Goal: Information Seeking & Learning: Check status

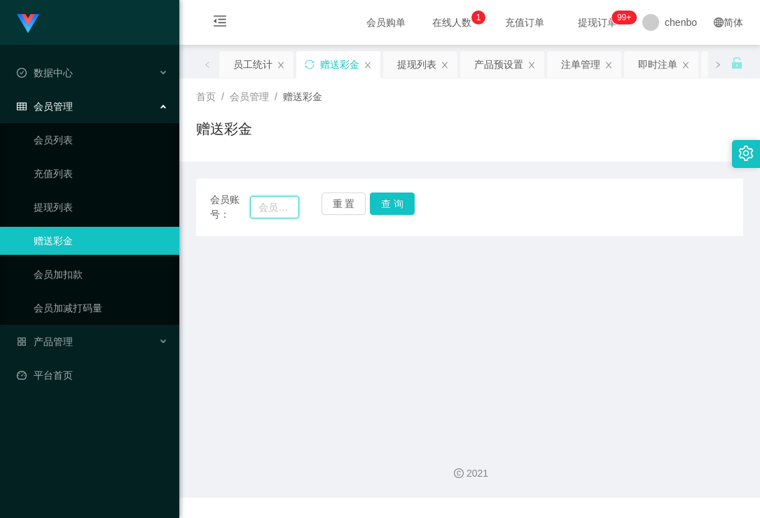
click at [273, 212] on input "text" at bounding box center [274, 207] width 48 height 22
paste input "Aaronloh"
type input "Aaronloh"
click at [408, 198] on button "查 询" at bounding box center [392, 204] width 45 height 22
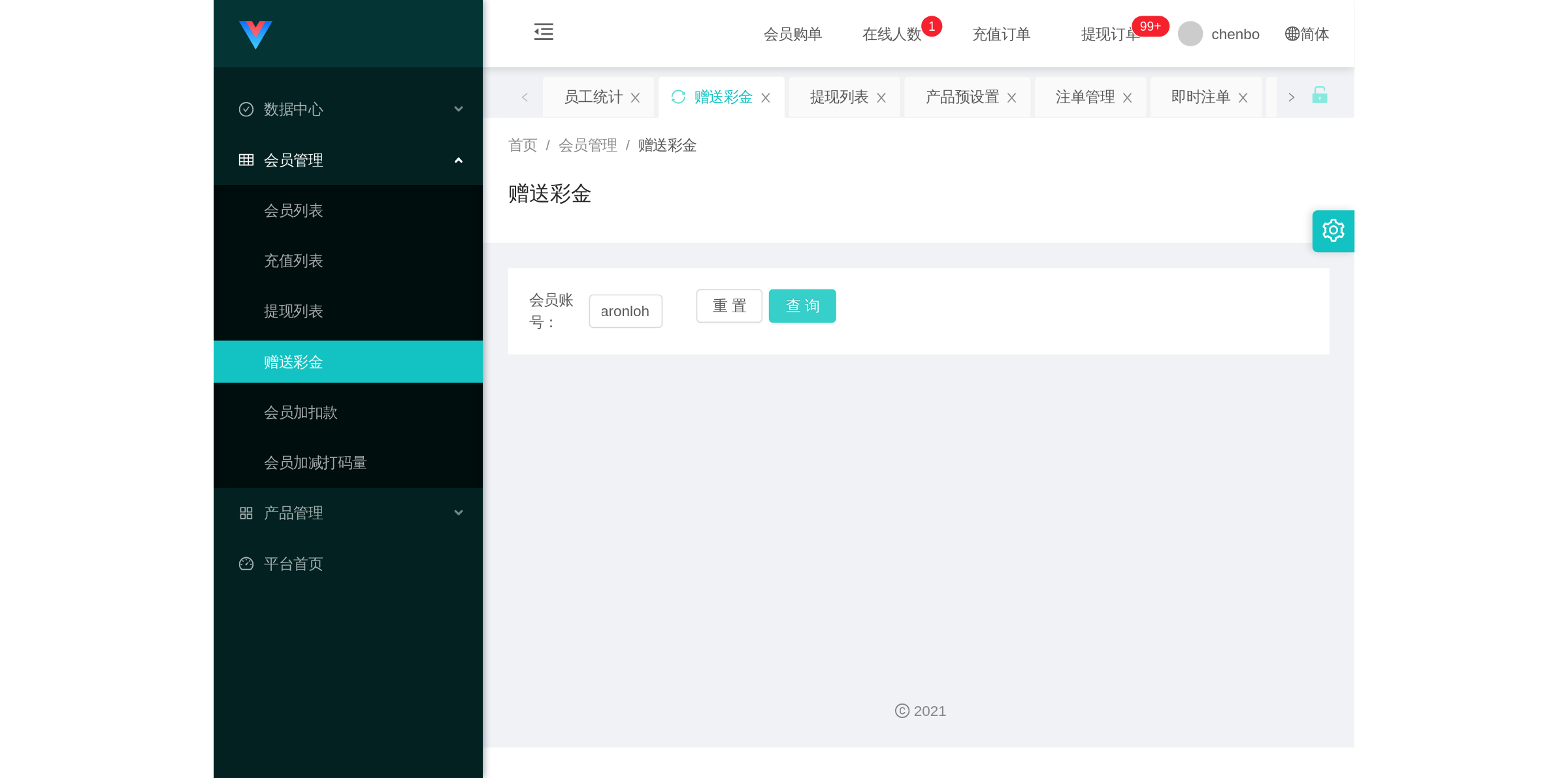
scroll to position [0, 0]
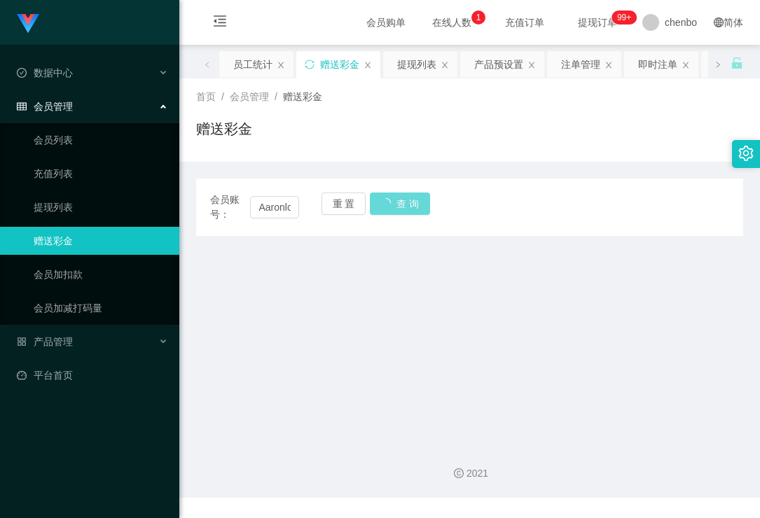
click at [373, 405] on main "关闭左侧 关闭右侧 关闭其它 刷新页面 员工统计 赠送彩金 提现列表 产品预设置 注单管理 即时注单 团队统计 会员列表 充值列表 会员加减打码量 开奖记录 …" at bounding box center [469, 239] width 581 height 388
click at [307, 405] on main "关闭左侧 关闭右侧 关闭其它 刷新页面 员工统计 赠送彩金 提现列表 产品预设置 注单管理 即时注单 团队统计 会员列表 充值列表 会员加减打码量 开奖记录 …" at bounding box center [469, 239] width 581 height 388
click at [53, 210] on link "提现列表" at bounding box center [101, 207] width 135 height 28
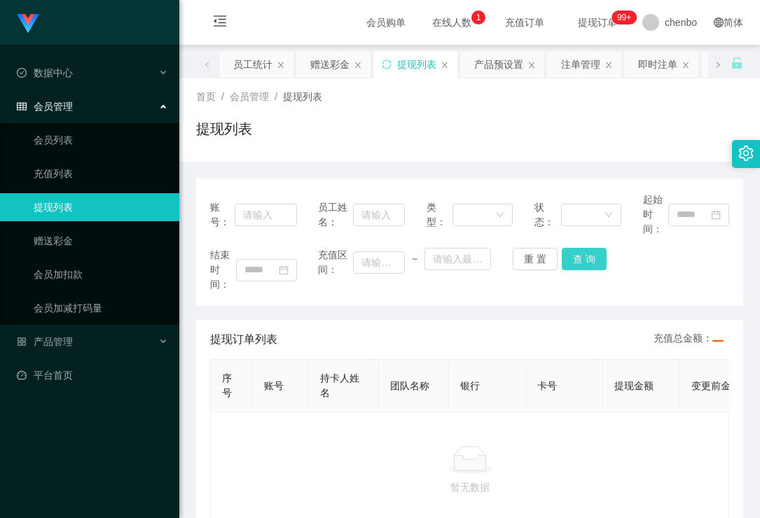
click at [590, 254] on button "查 询" at bounding box center [584, 259] width 45 height 22
click at [507, 312] on div "账号： 员工姓名： 类型： 状态： 起始时间： 结束时间： 充值区间： ~ 重 置 查 询 提现订单列表 充值总金额： 序号 账号 持卡人姓名 团队名称 银行…" at bounding box center [469, 354] width 547 height 351
click at [74, 137] on link "会员列表" at bounding box center [101, 140] width 135 height 28
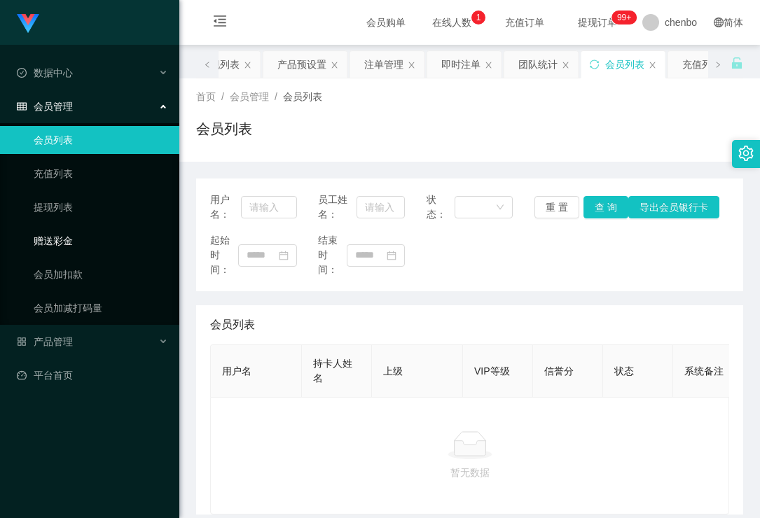
click at [47, 242] on link "赠送彩金" at bounding box center [101, 241] width 135 height 28
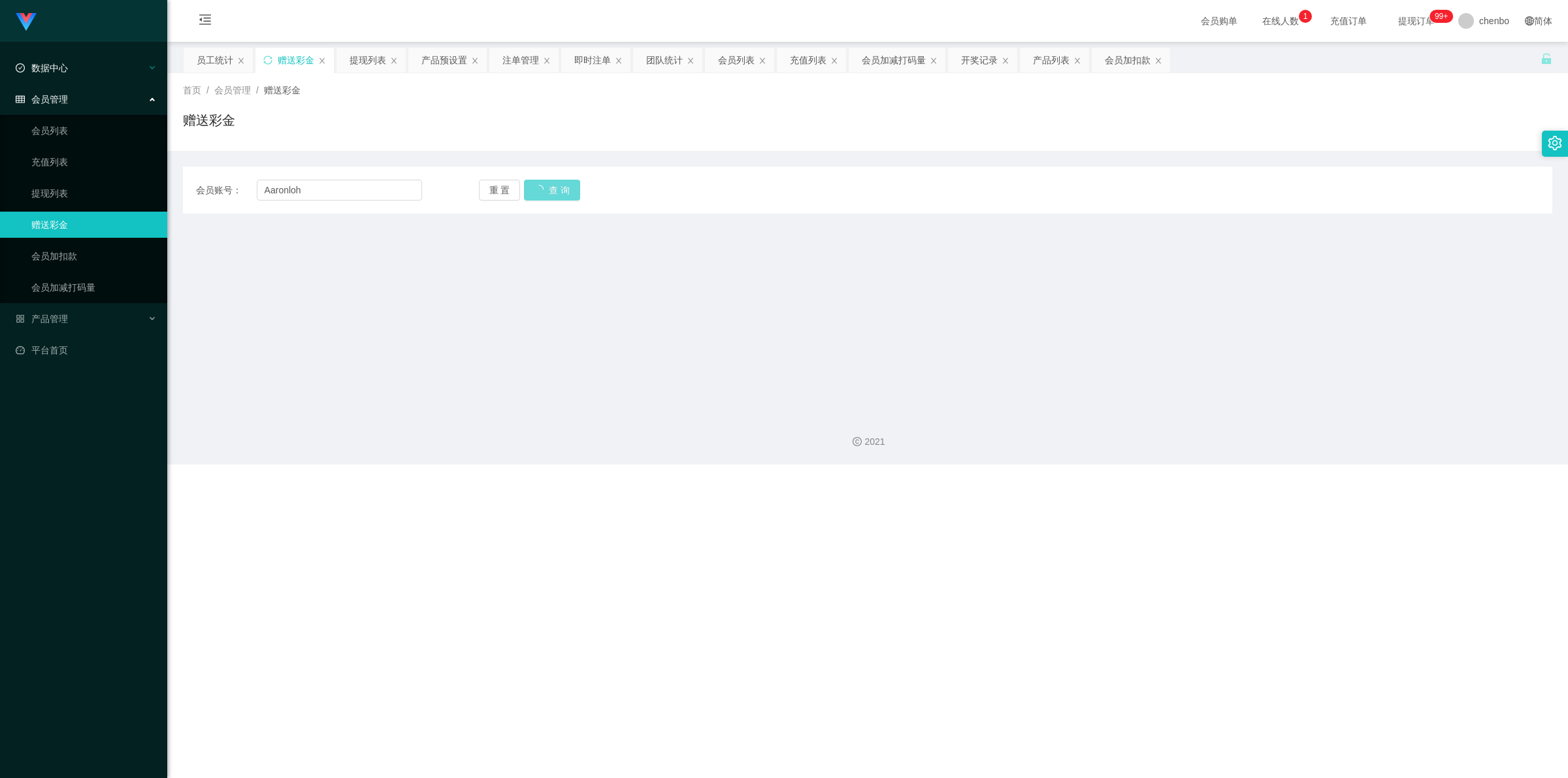
click at [80, 77] on div "数据中心" at bounding box center [83, 68] width 167 height 26
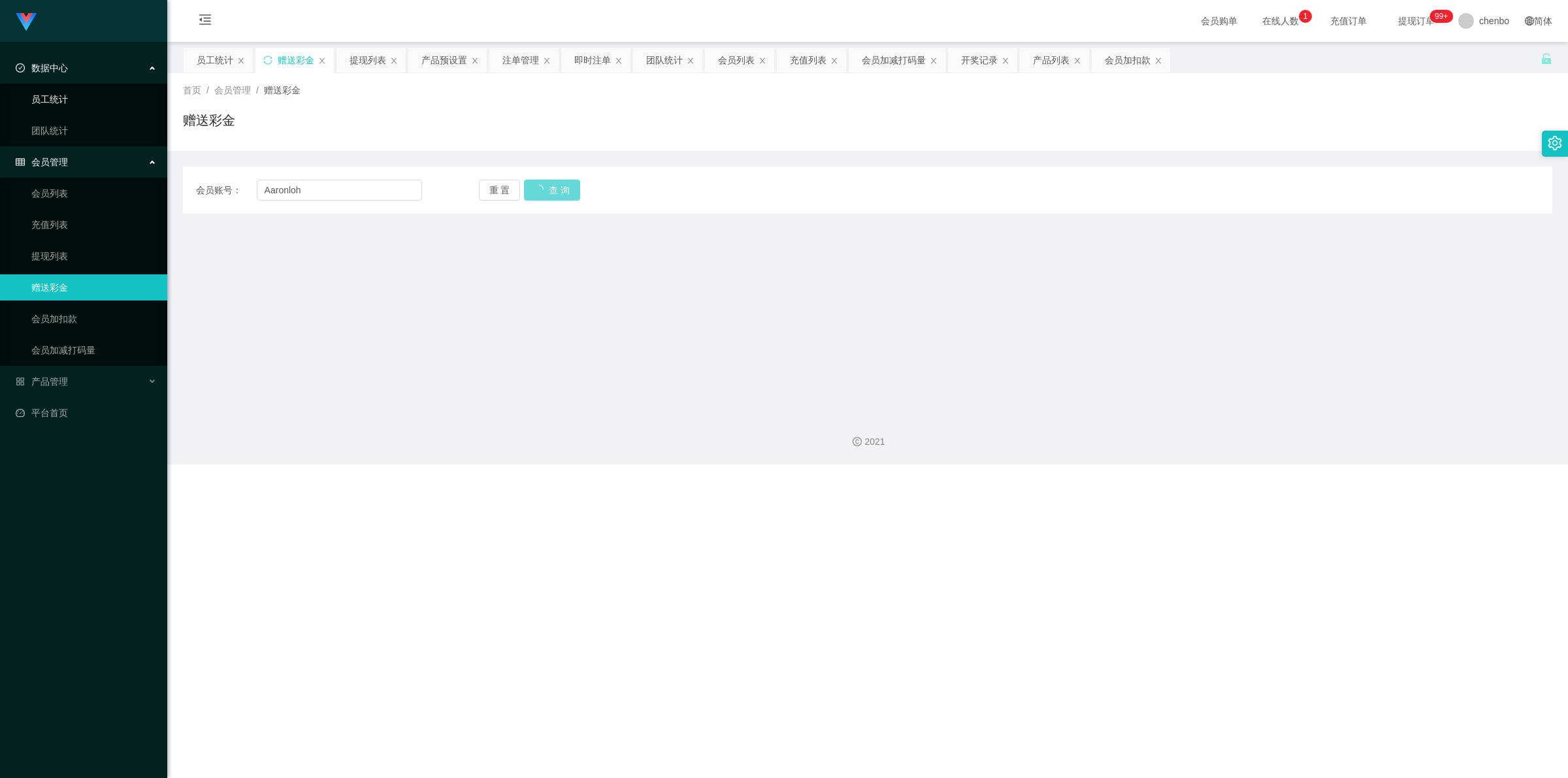
click at [51, 102] on link "员工统计" at bounding box center [94, 99] width 126 height 26
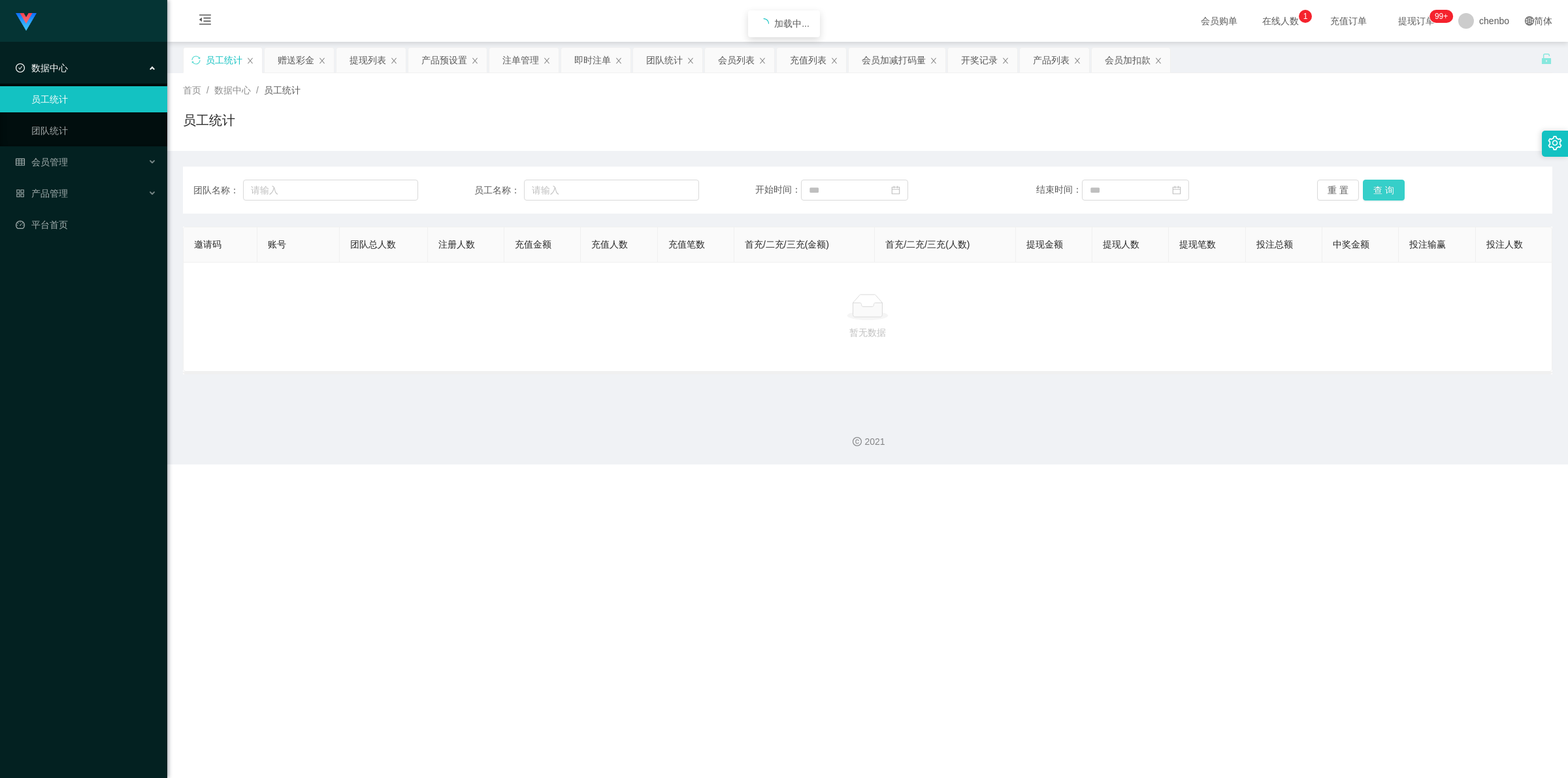
click at [708, 189] on button "查 询" at bounding box center [1383, 190] width 42 height 21
click at [86, 91] on link "员工统计" at bounding box center [94, 99] width 126 height 26
click at [708, 187] on button "查 询" at bounding box center [1383, 190] width 42 height 21
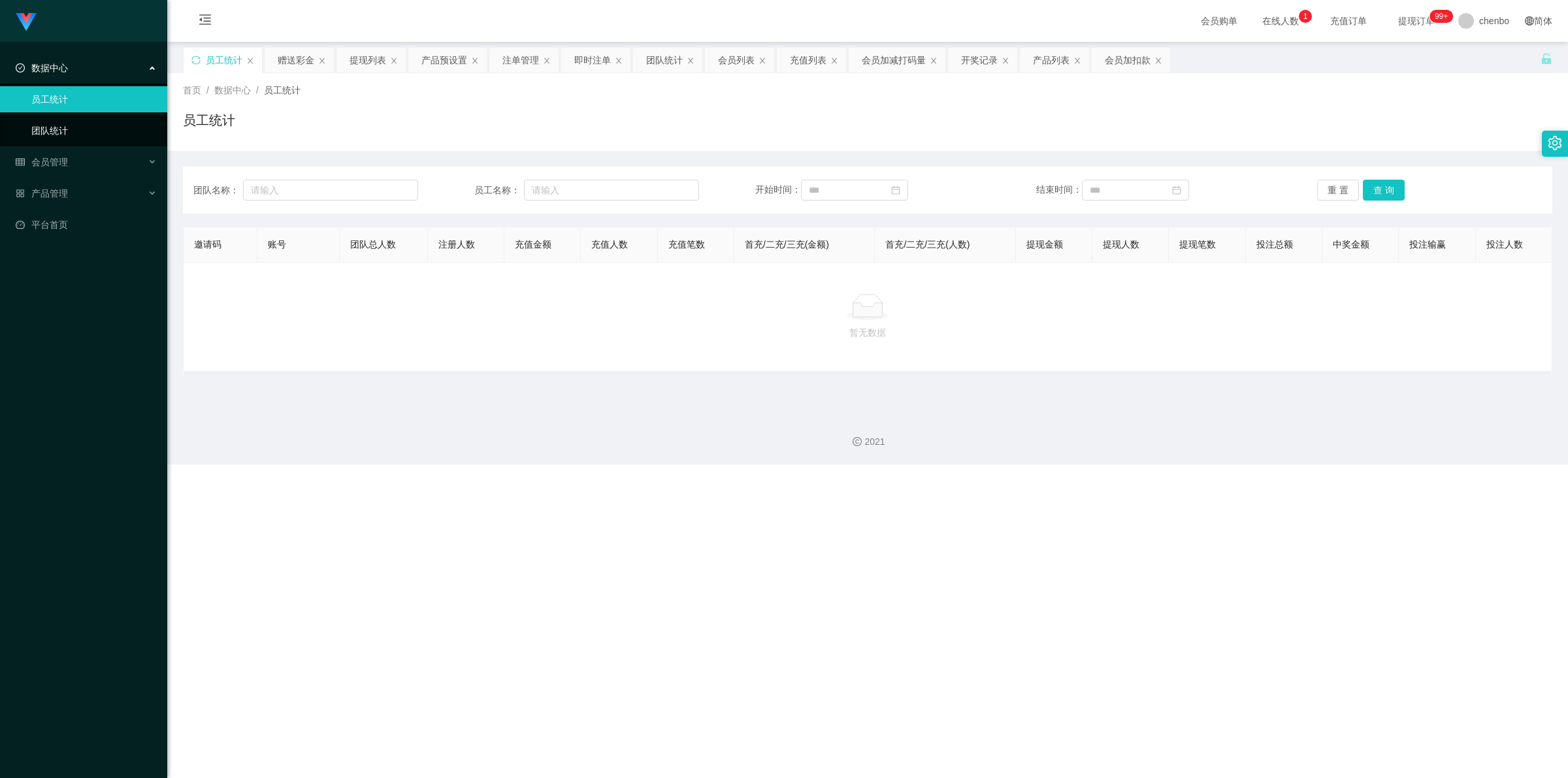
click at [76, 132] on link "团队统计" at bounding box center [94, 131] width 126 height 26
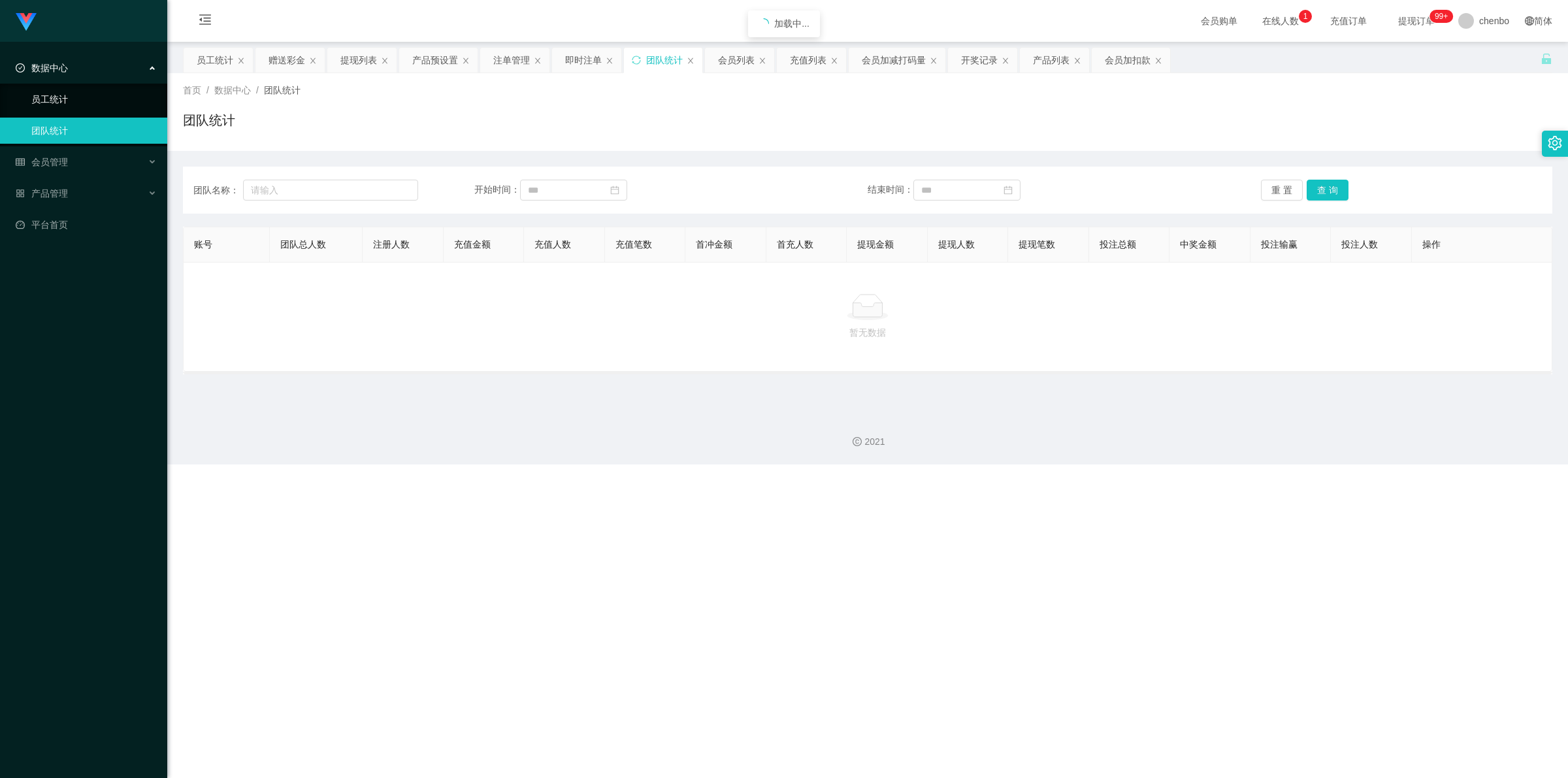
click at [56, 95] on link "员工统计" at bounding box center [94, 99] width 126 height 26
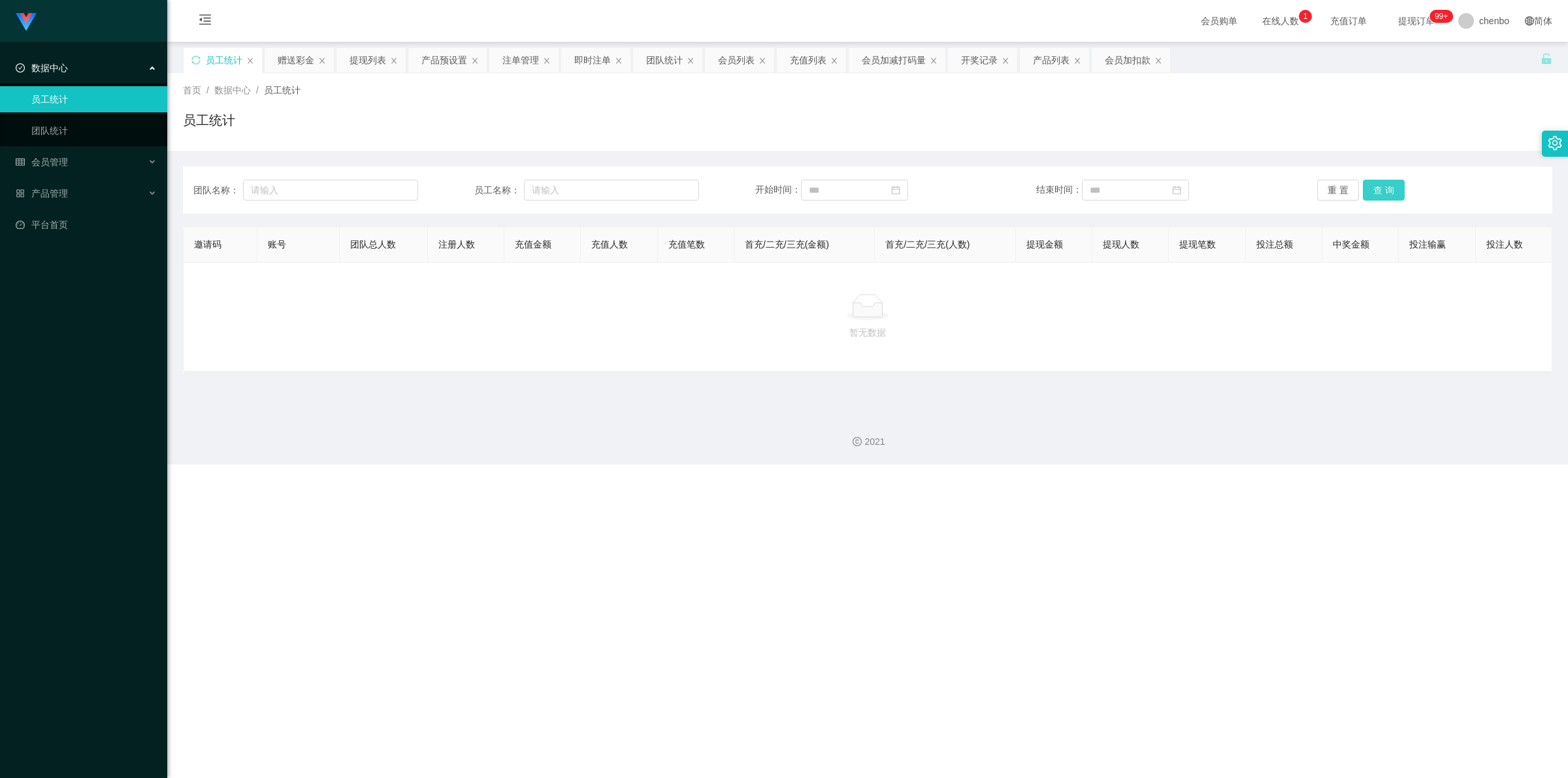
click at [708, 189] on button "查 询" at bounding box center [1383, 190] width 42 height 21
click at [361, 63] on div "提现列表" at bounding box center [368, 60] width 36 height 25
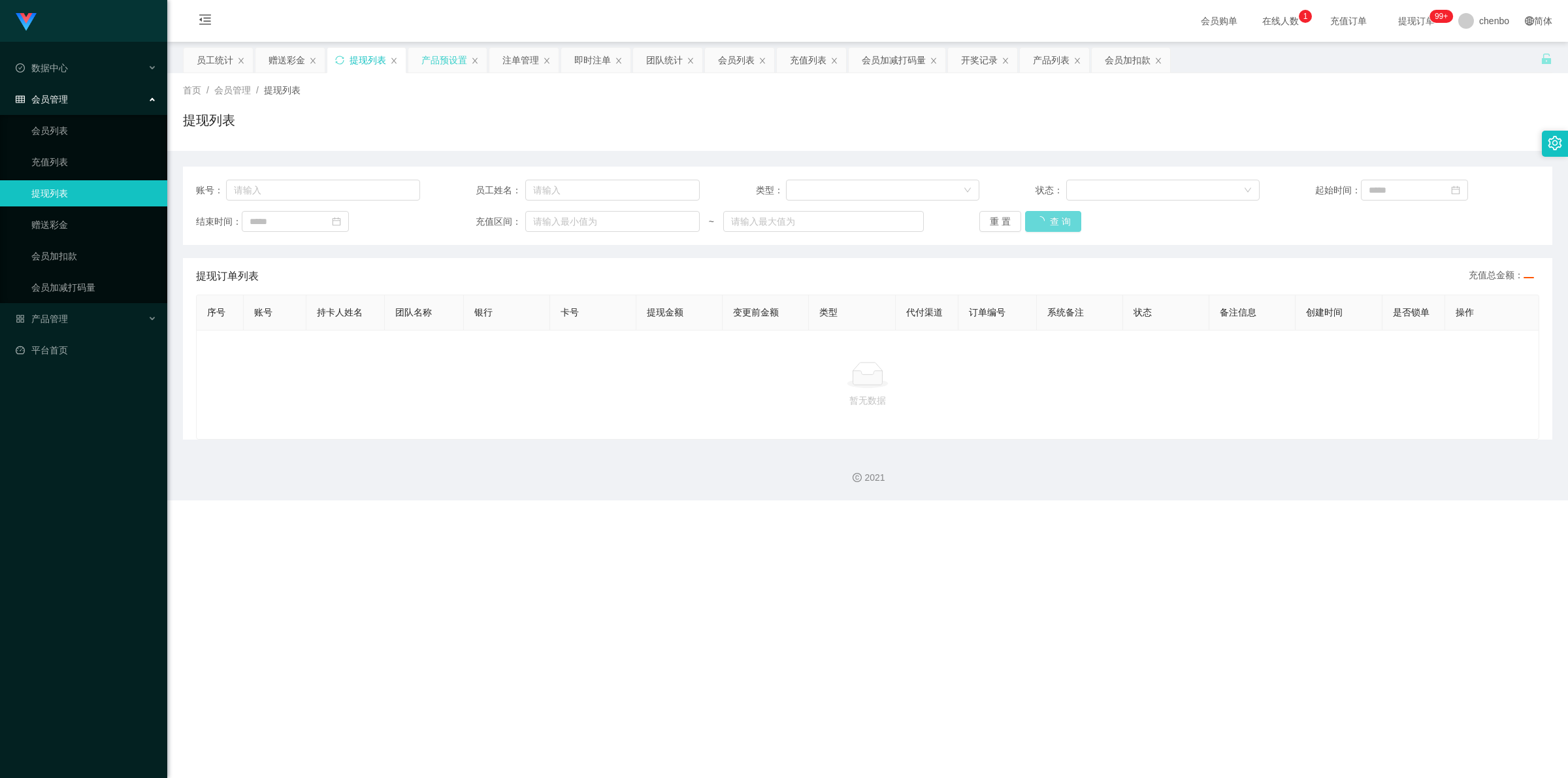
click at [444, 56] on div "产品预设置" at bounding box center [444, 60] width 46 height 25
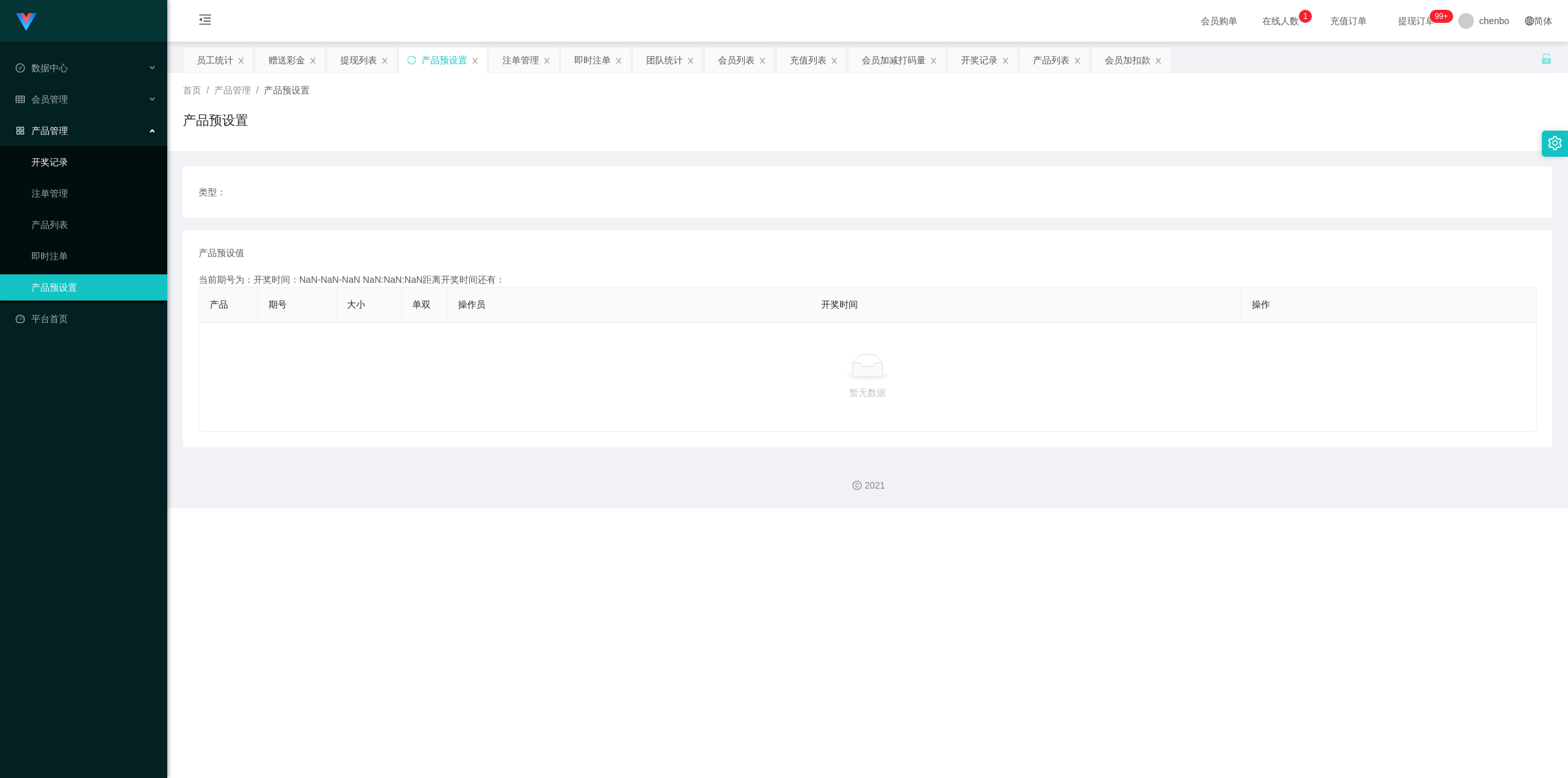
click at [66, 174] on link "开奖记录" at bounding box center [94, 162] width 126 height 26
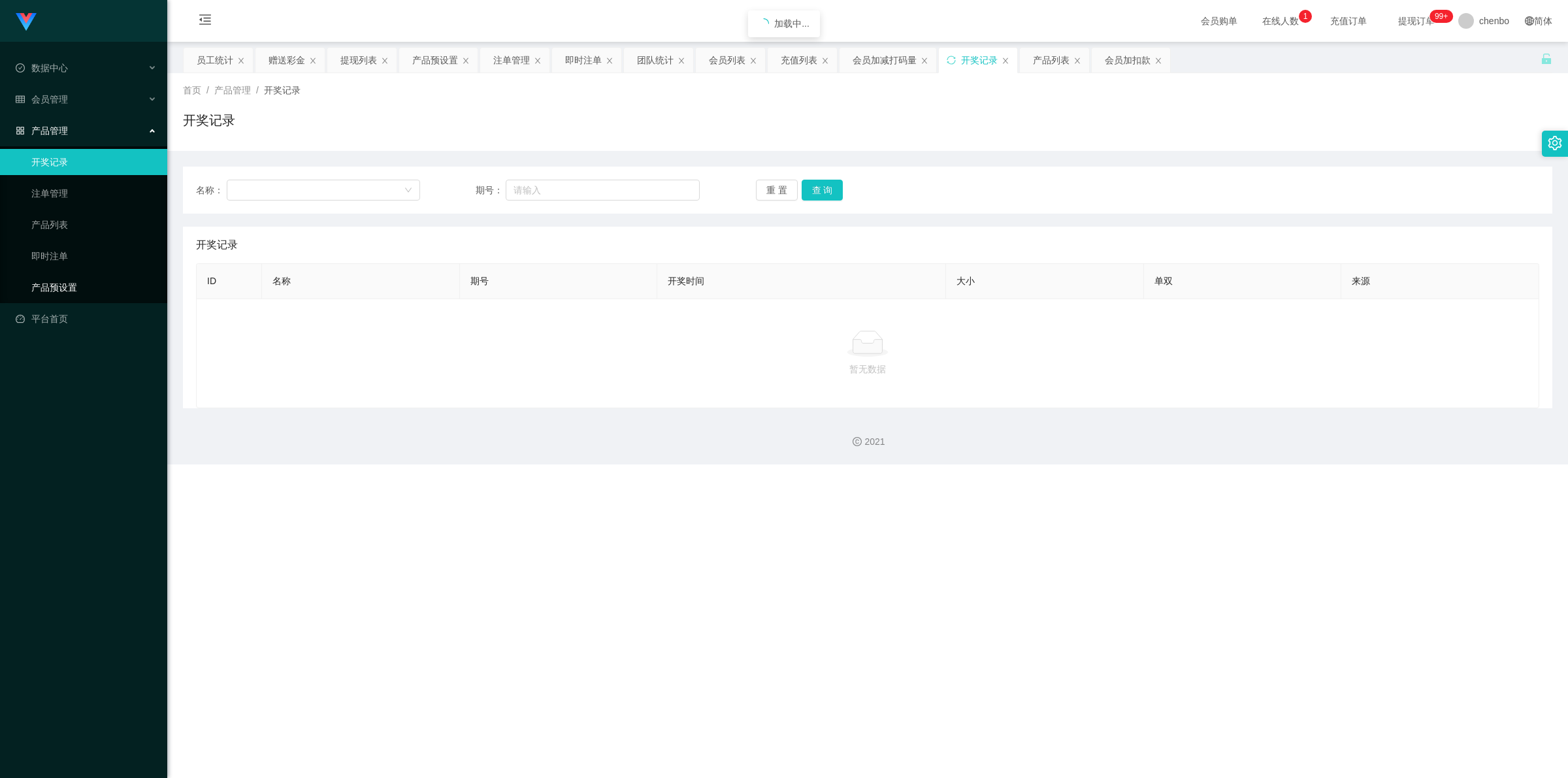
click at [63, 298] on link "产品预设置" at bounding box center [94, 287] width 126 height 26
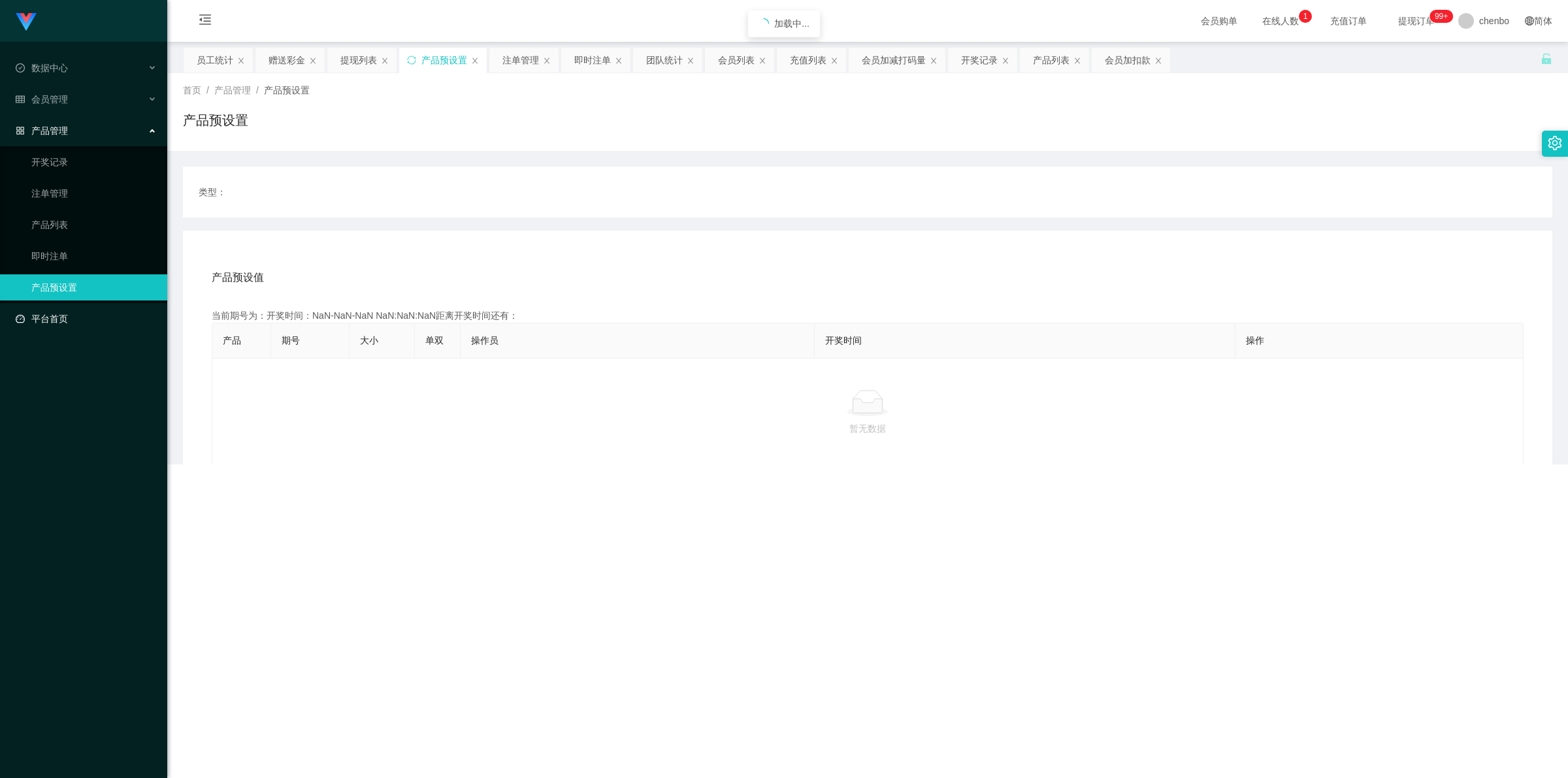
click at [56, 314] on link "平台首页" at bounding box center [86, 319] width 141 height 26
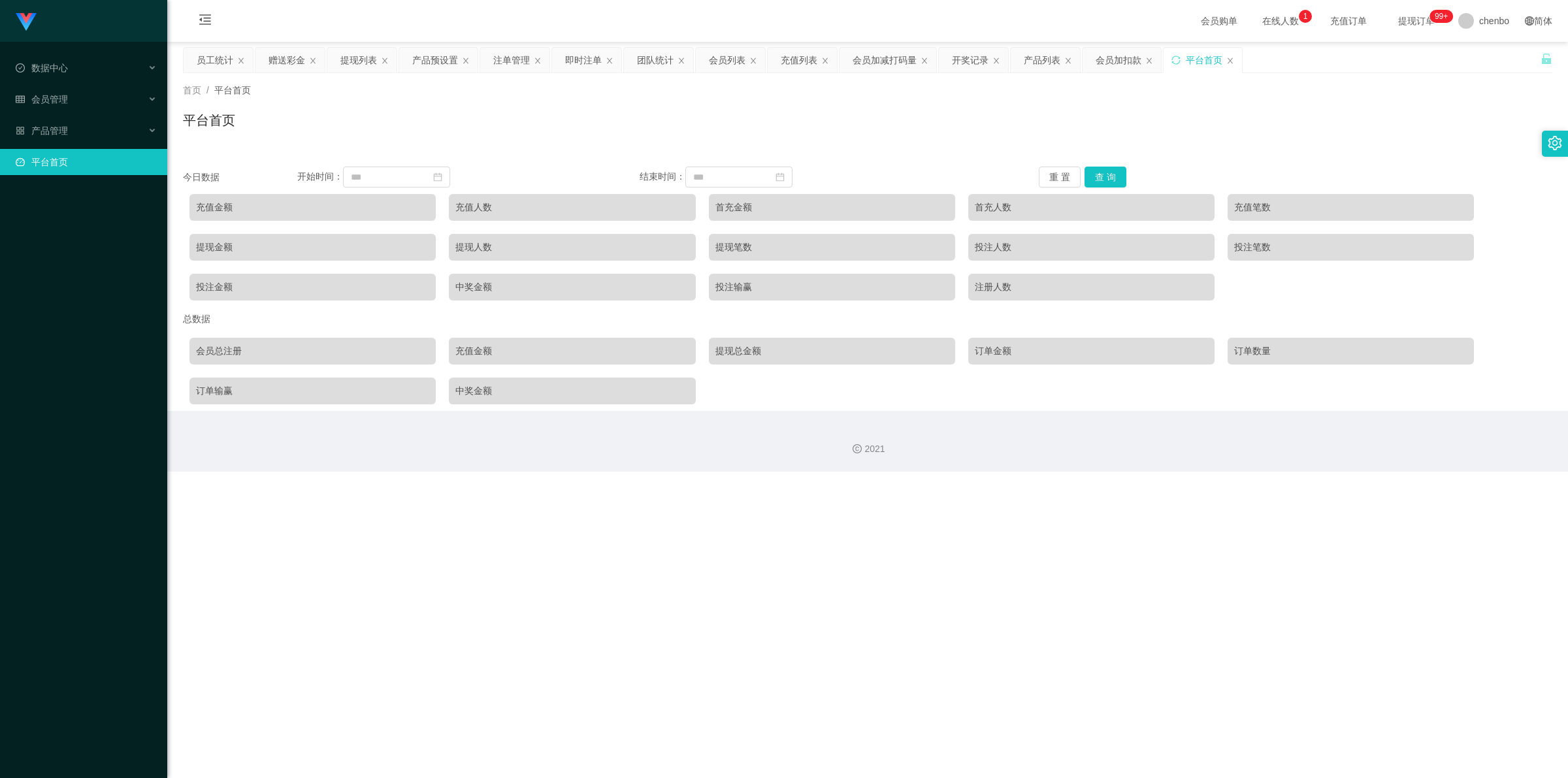
click at [96, 154] on link "平台首页" at bounding box center [86, 162] width 141 height 26
click at [104, 126] on div "产品管理" at bounding box center [83, 131] width 167 height 26
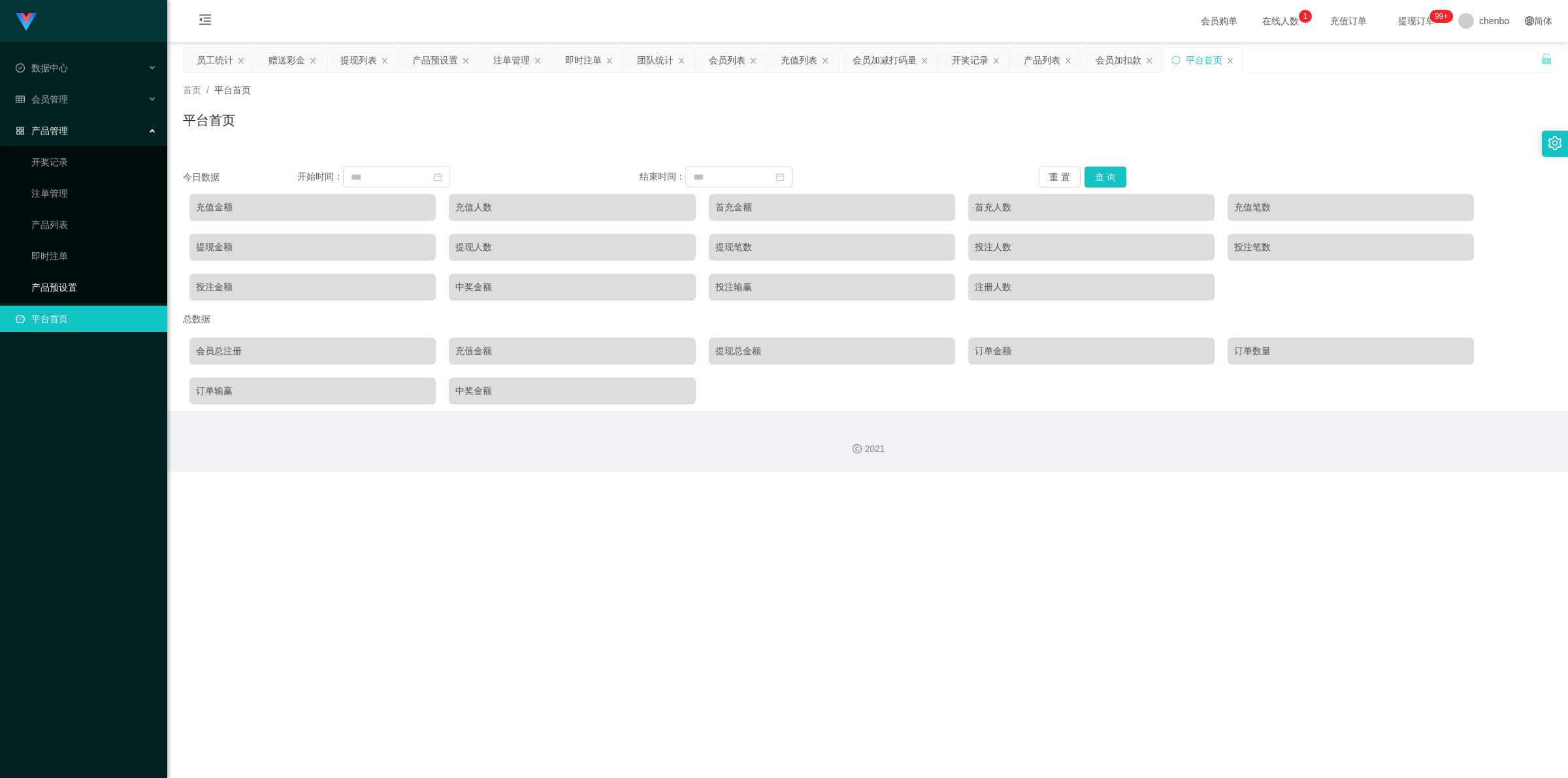
click at [59, 281] on link "产品预设置" at bounding box center [94, 287] width 126 height 26
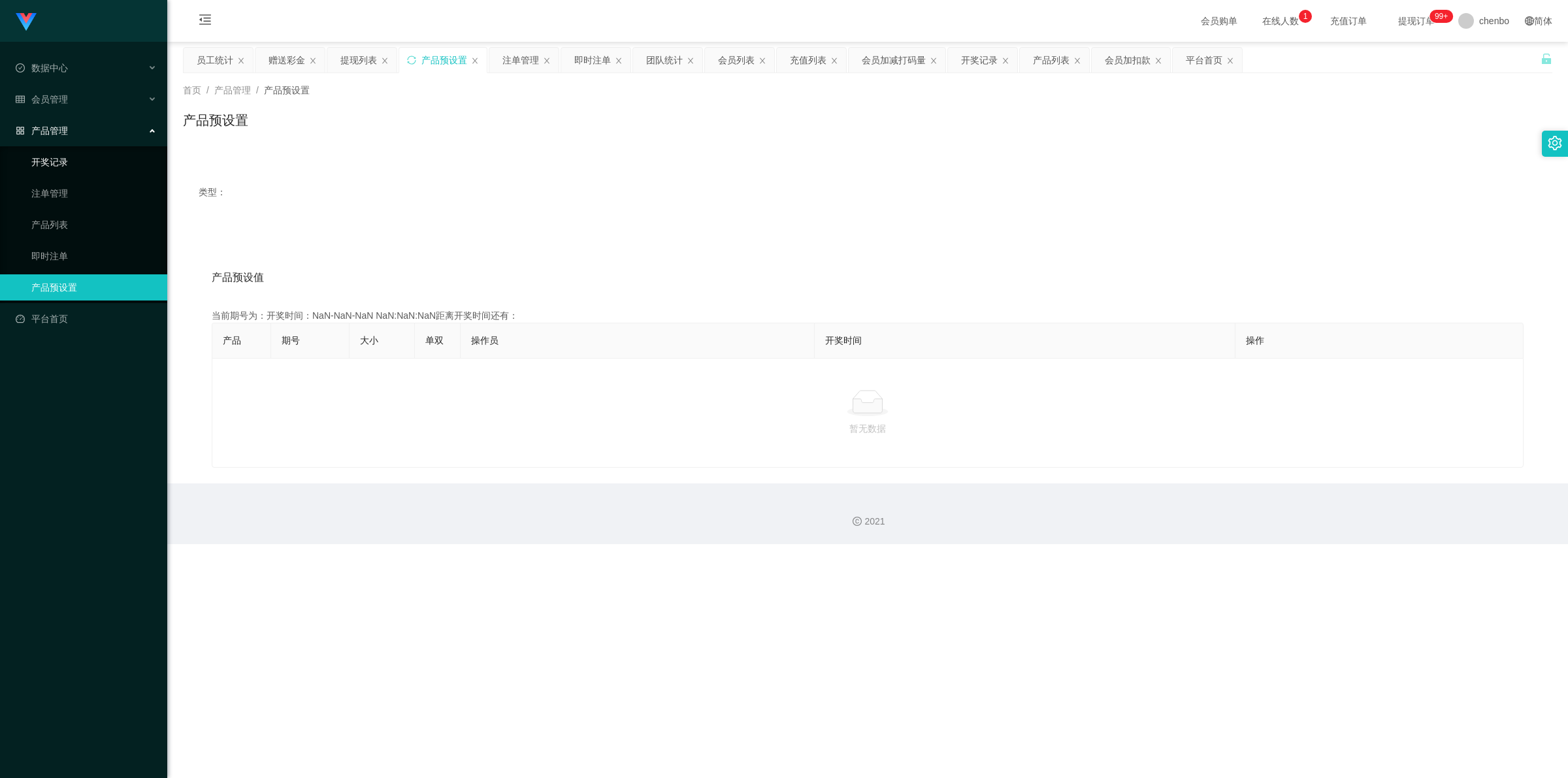
click at [71, 156] on link "开奖记录" at bounding box center [94, 162] width 126 height 26
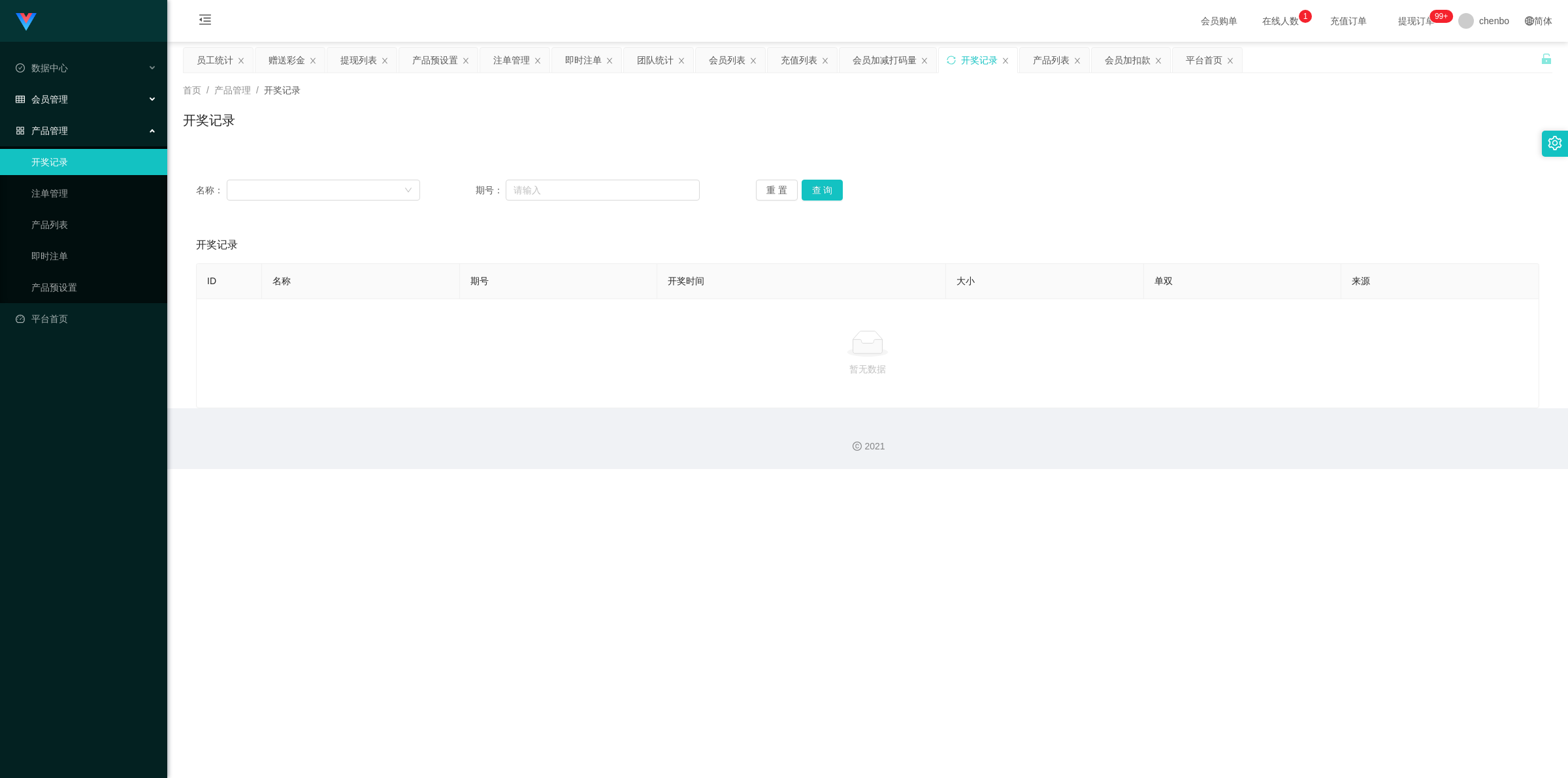
click at [89, 99] on div "会员管理" at bounding box center [83, 99] width 167 height 26
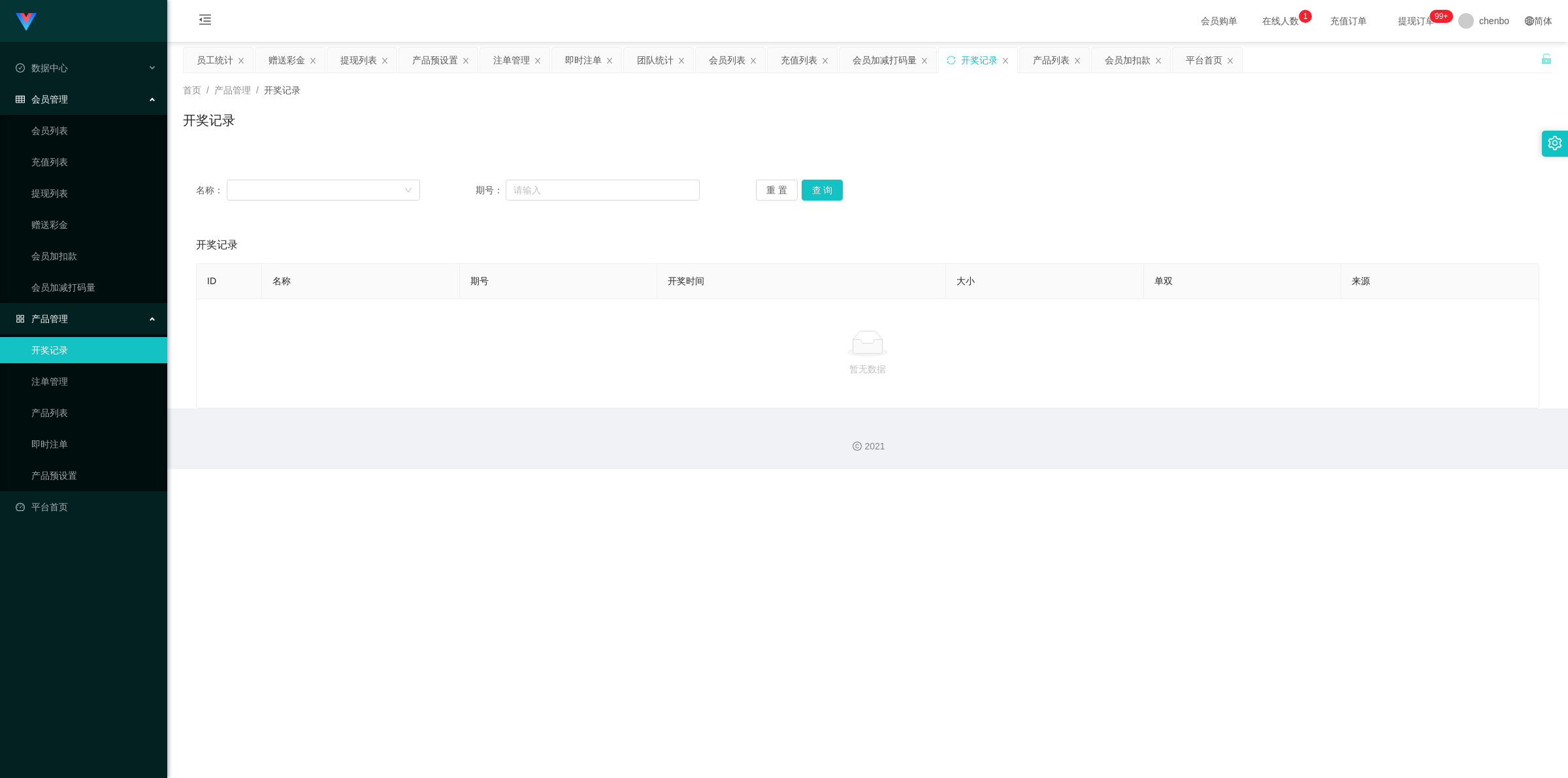
click at [74, 147] on ul "会员列表 充值列表 提现列表 赠送彩金 会员加扣款 会员加减打码量" at bounding box center [83, 209] width 167 height 188
click at [38, 130] on link "会员列表" at bounding box center [94, 131] width 126 height 26
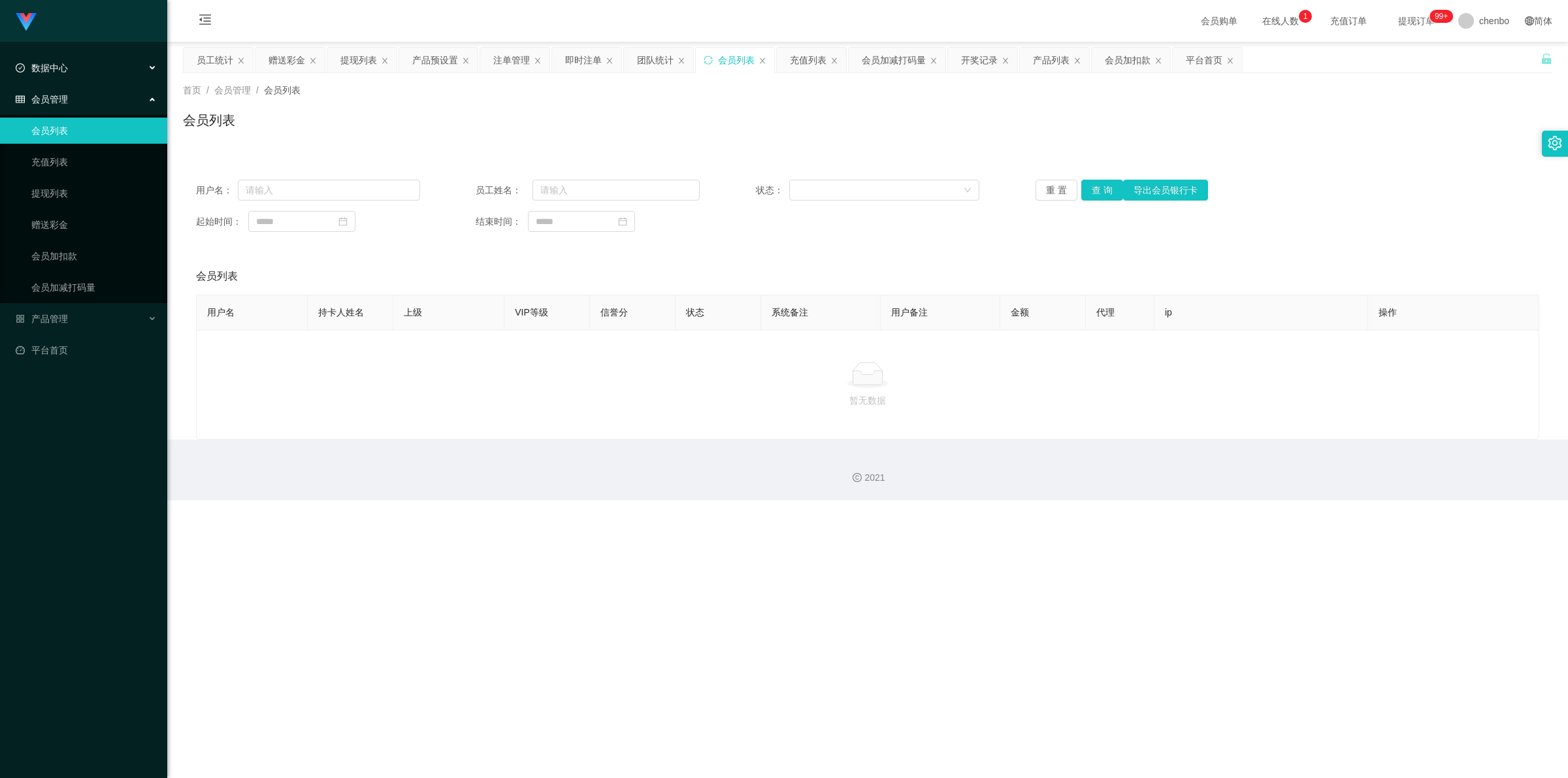
click at [69, 79] on div "数据中心" at bounding box center [83, 68] width 167 height 26
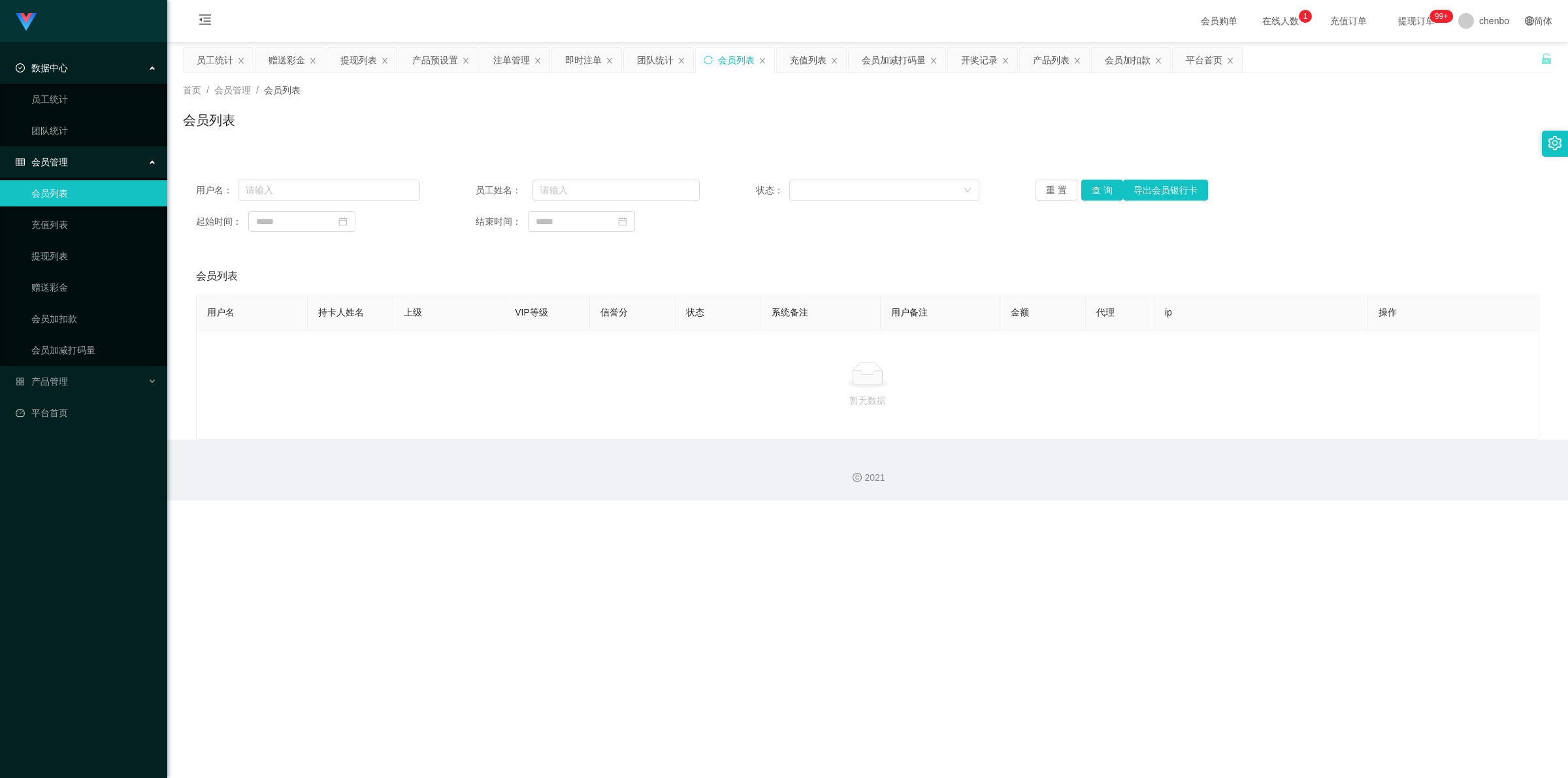
click at [60, 115] on ul "员工统计 团队统计" at bounding box center [83, 115] width 167 height 63
click at [60, 106] on link "员工统计" at bounding box center [94, 99] width 126 height 26
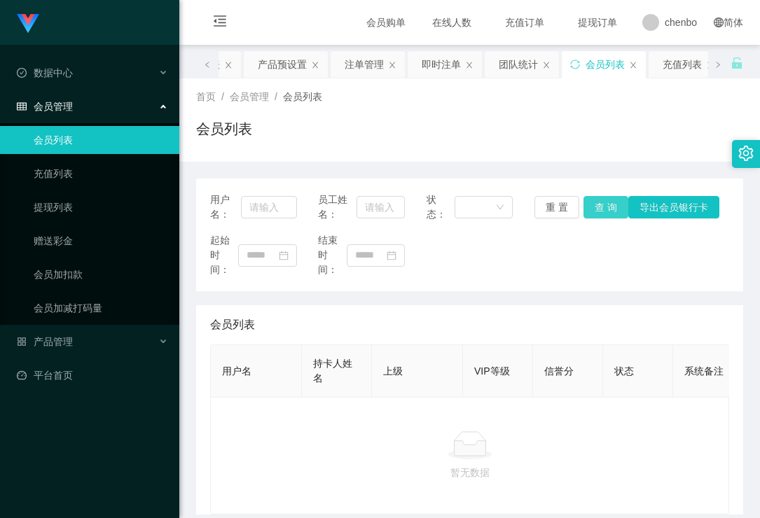
click at [596, 217] on button "查 询" at bounding box center [606, 207] width 45 height 22
click at [604, 200] on div "重 置 查 询 导出会员银行卡" at bounding box center [578, 207] width 87 height 22
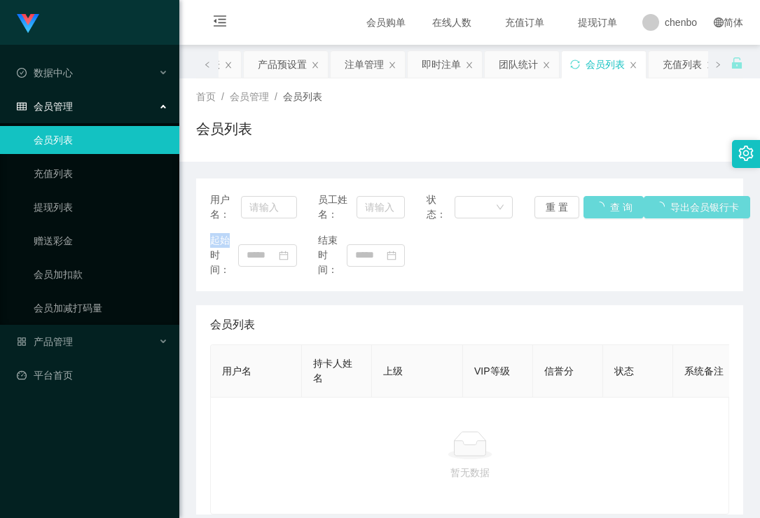
click at [604, 200] on div "重 置 查 询 导出会员银行卡" at bounding box center [578, 207] width 87 height 22
click at [91, 180] on link "充值列表" at bounding box center [101, 174] width 135 height 28
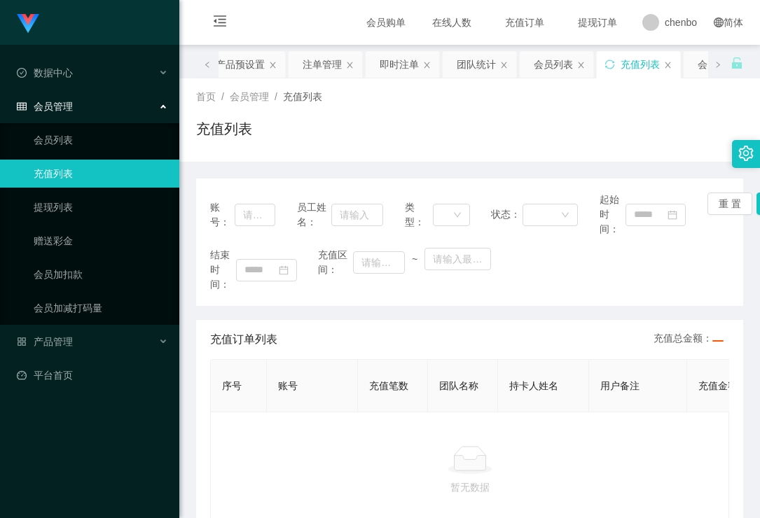
click at [67, 170] on link "充值列表" at bounding box center [101, 174] width 135 height 28
drag, startPoint x: 338, startPoint y: 445, endPoint x: 389, endPoint y: 363, distance: 96.6
click at [342, 436] on div "暂无数据" at bounding box center [469, 471] width 519 height 118
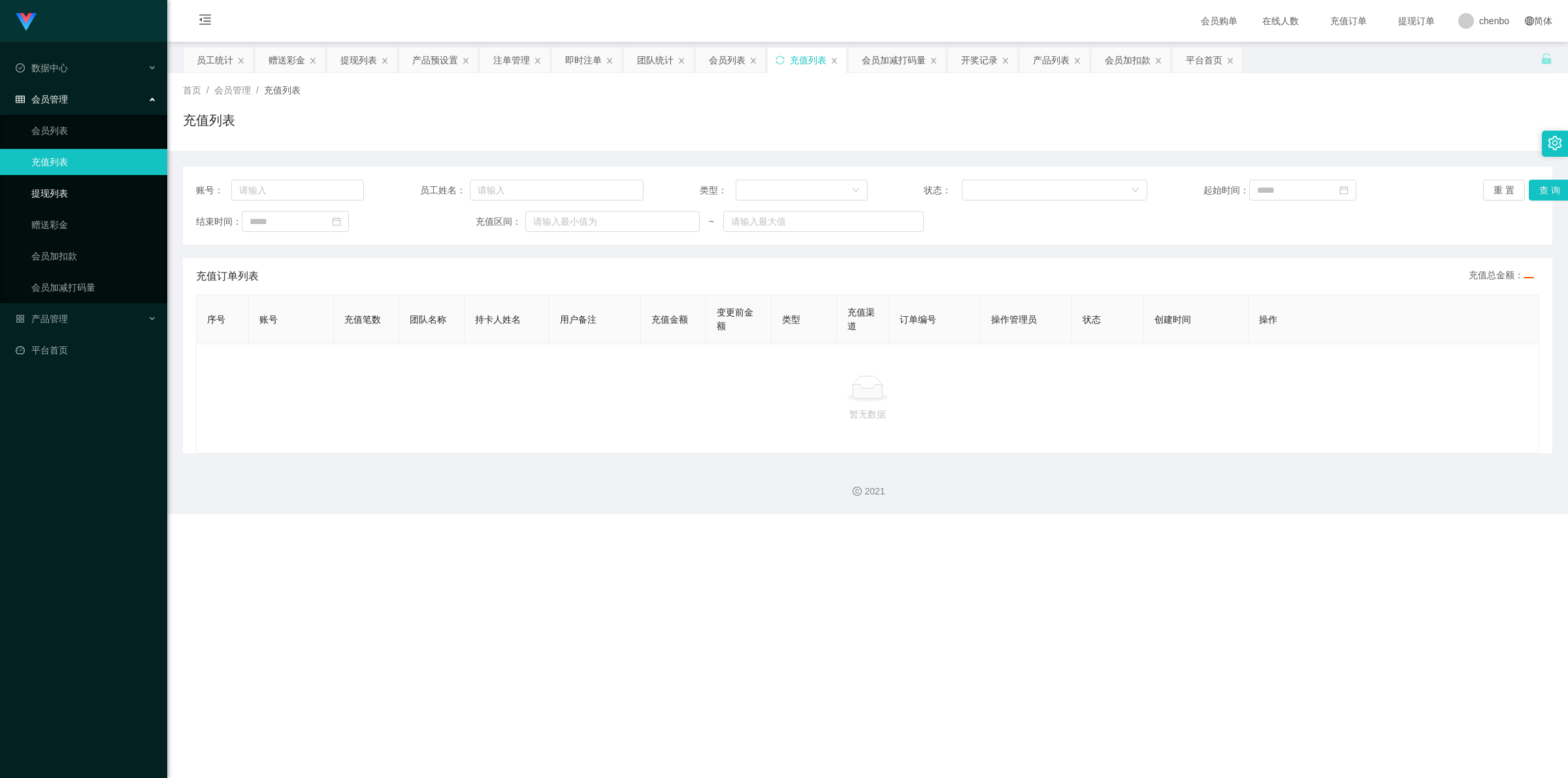
click at [86, 183] on link "提现列表" at bounding box center [94, 193] width 126 height 26
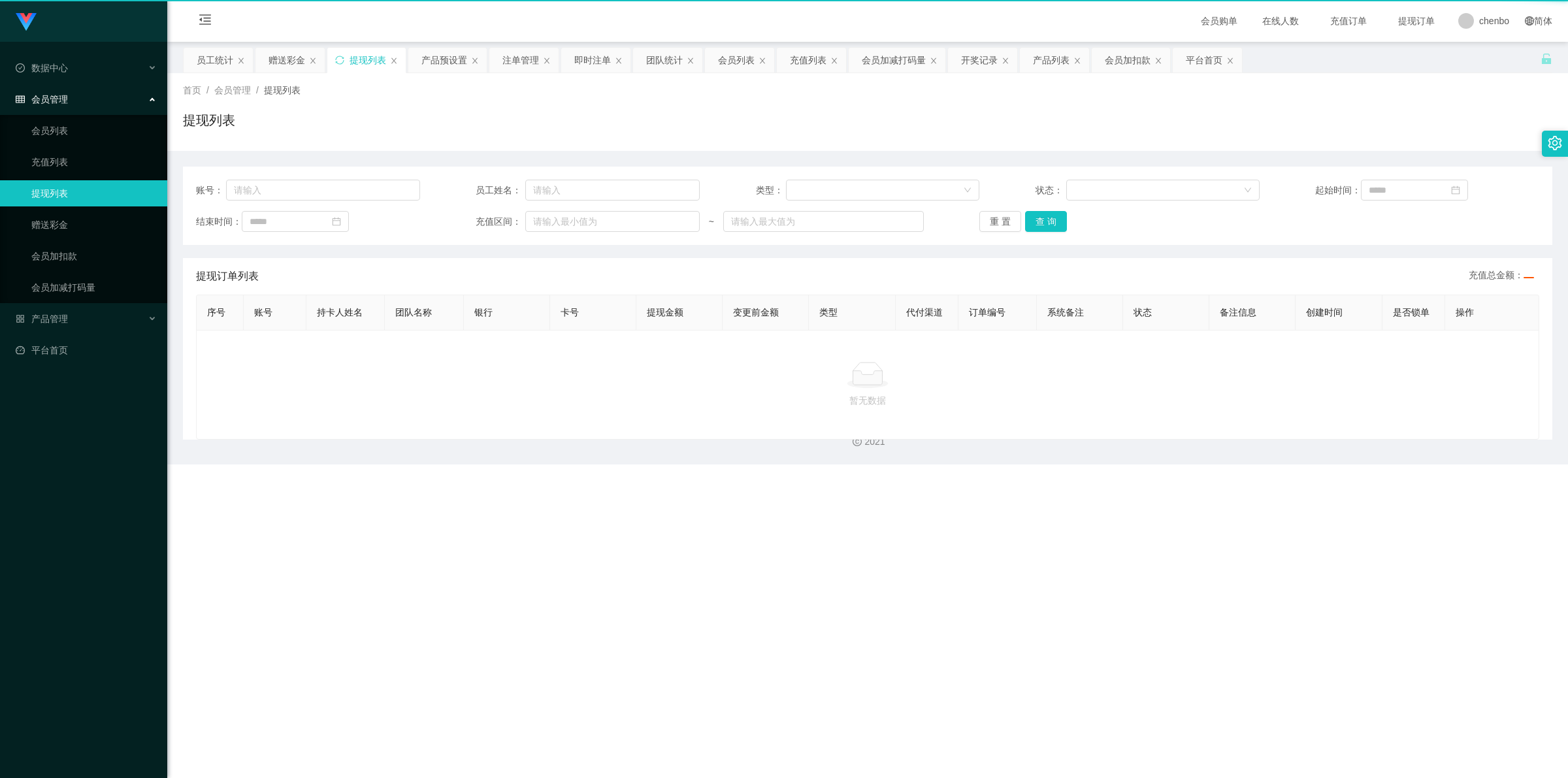
click at [76, 188] on link "提现列表" at bounding box center [94, 193] width 126 height 26
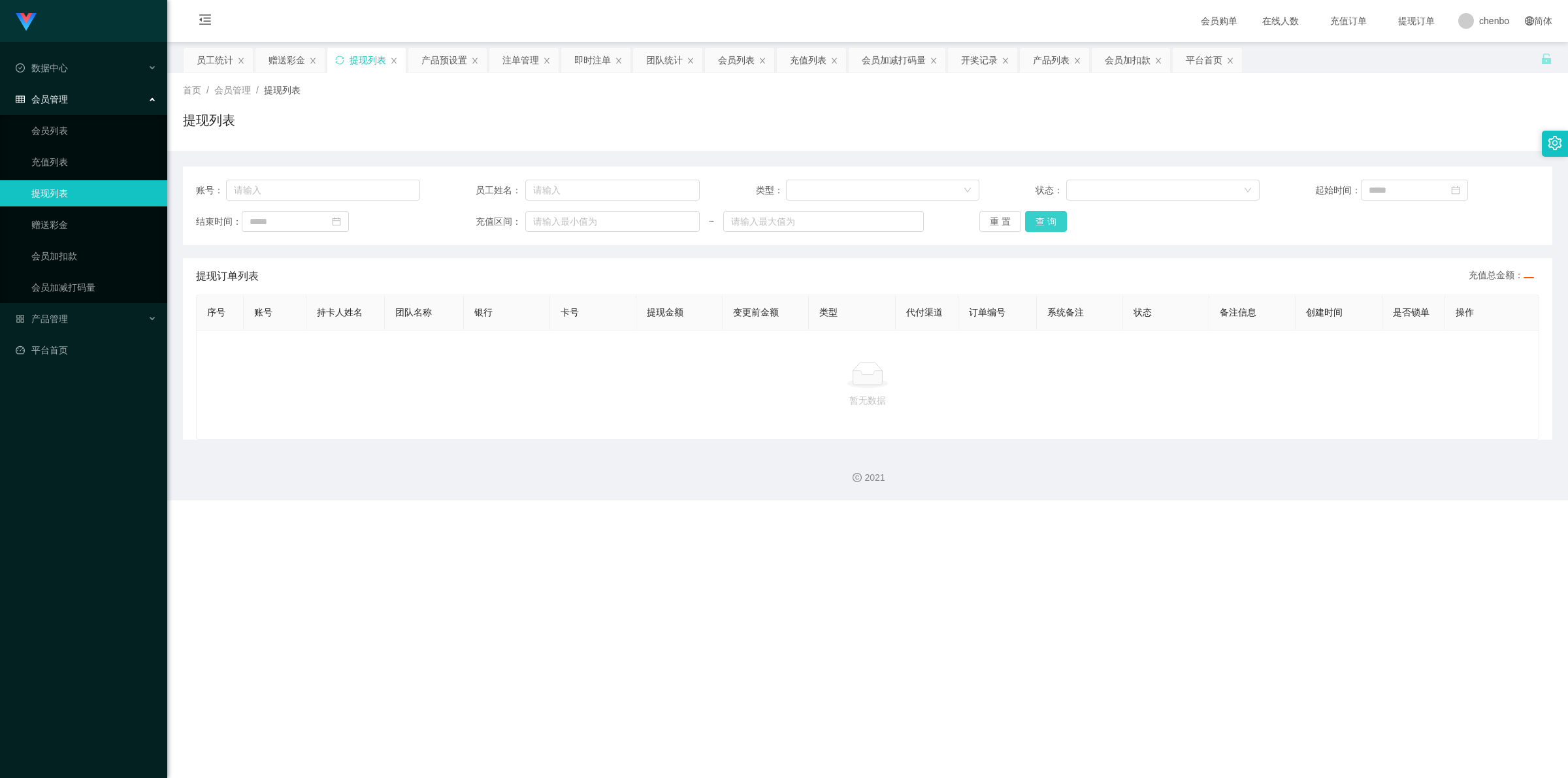
click at [708, 217] on button "查 询" at bounding box center [1046, 221] width 42 height 21
click at [708, 217] on div "重 置 查 询" at bounding box center [1091, 221] width 224 height 21
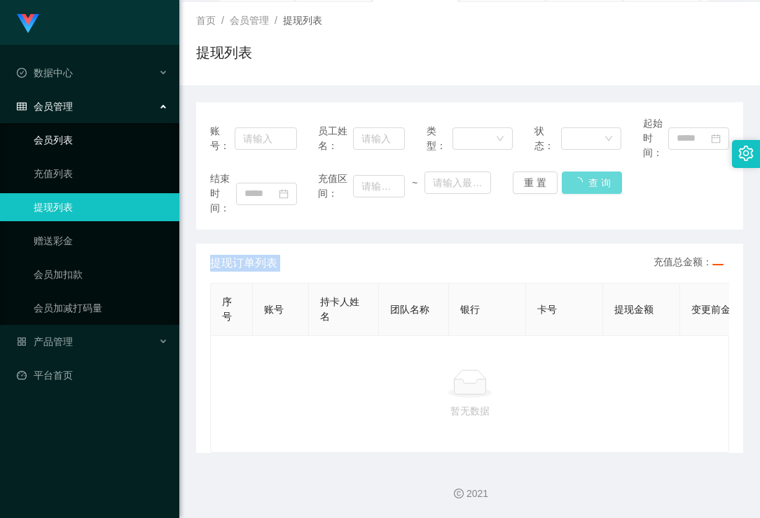
scroll to position [90, 0]
click at [632, 400] on div "暂无数据" at bounding box center [469, 394] width 495 height 49
click at [476, 404] on p "暂无数据" at bounding box center [469, 411] width 495 height 15
click at [597, 172] on div "结束时间： 充值区间： ~ 重 置 查 询" at bounding box center [469, 194] width 519 height 44
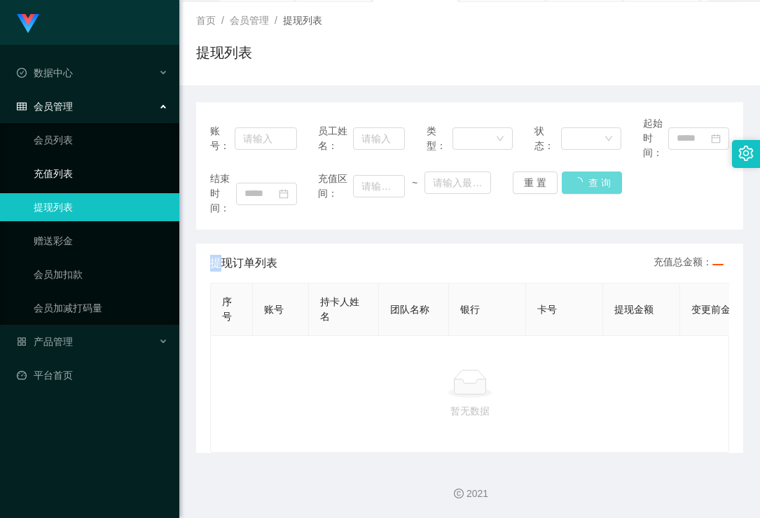
click at [57, 172] on link "充值列表" at bounding box center [101, 174] width 135 height 28
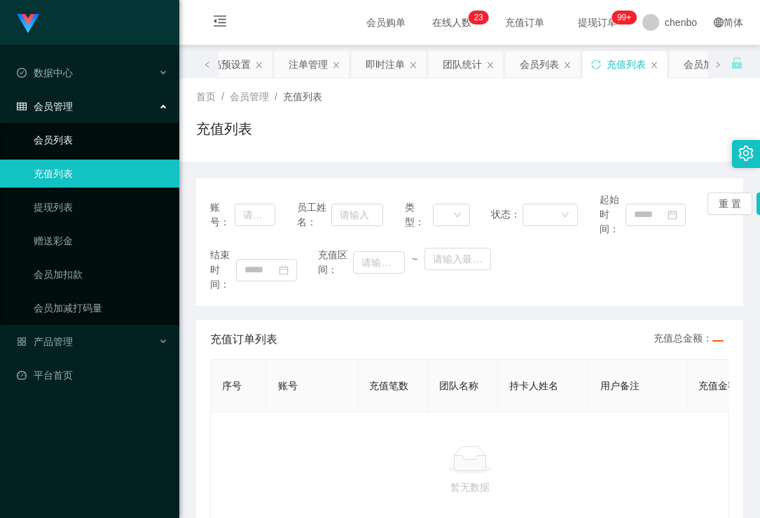
click at [53, 137] on link "会员列表" at bounding box center [101, 140] width 135 height 28
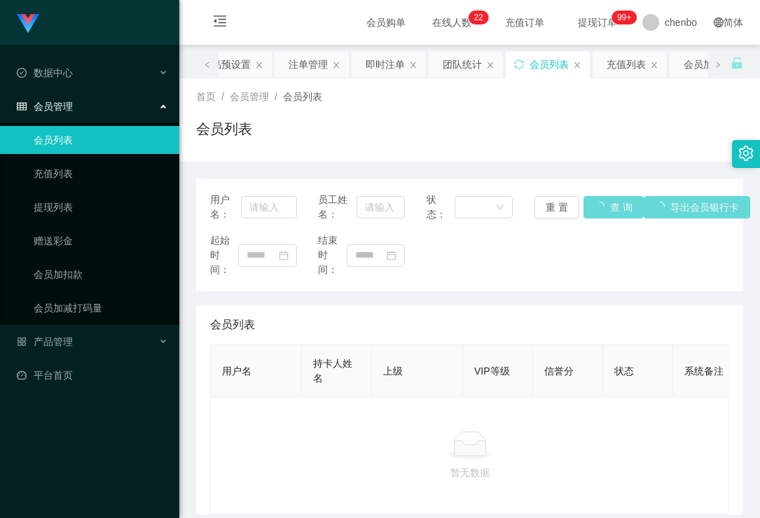
click at [614, 267] on div "起始时间： 结束时间：" at bounding box center [469, 255] width 519 height 44
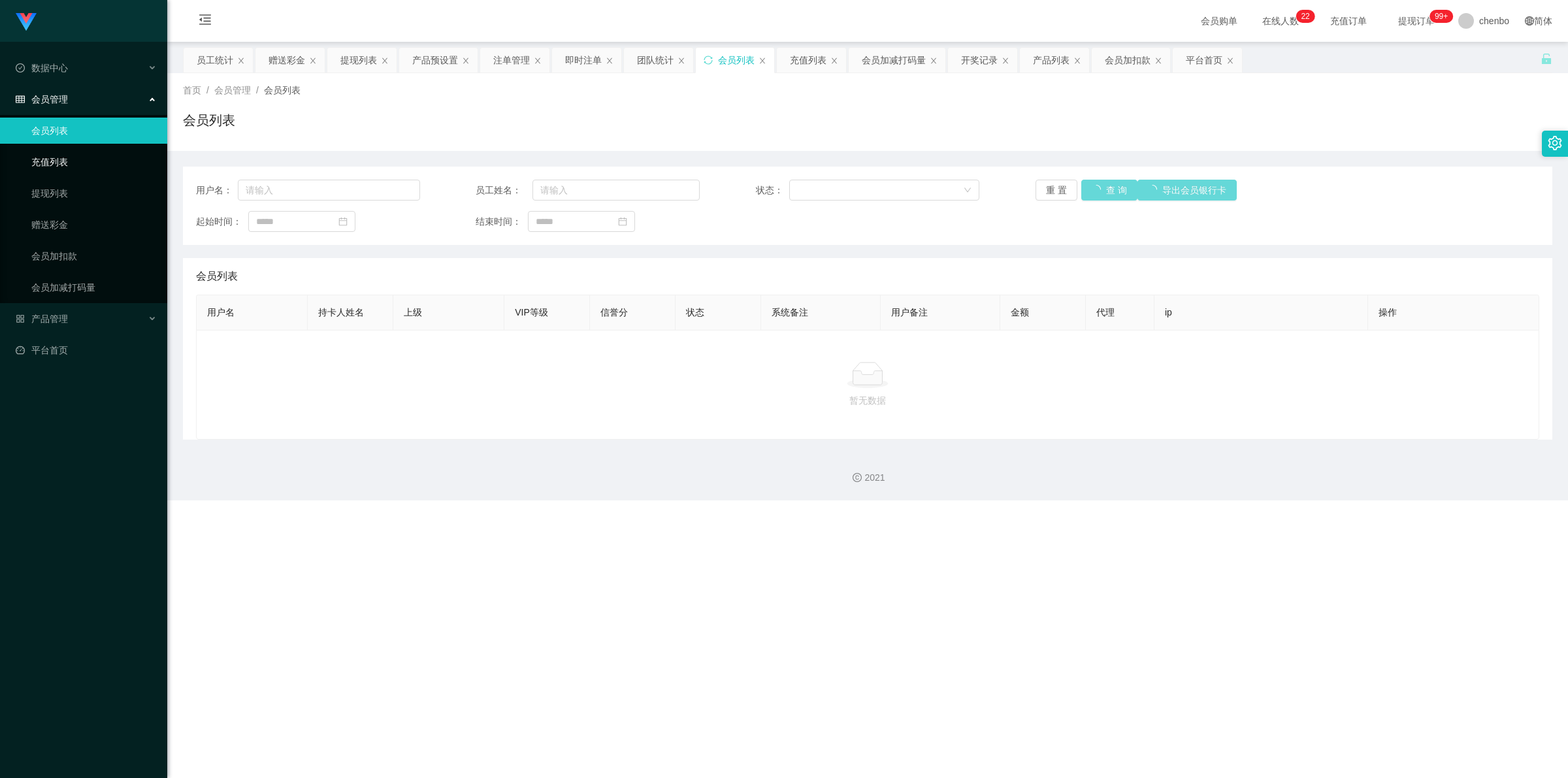
click at [54, 157] on link "充值列表" at bounding box center [94, 162] width 126 height 26
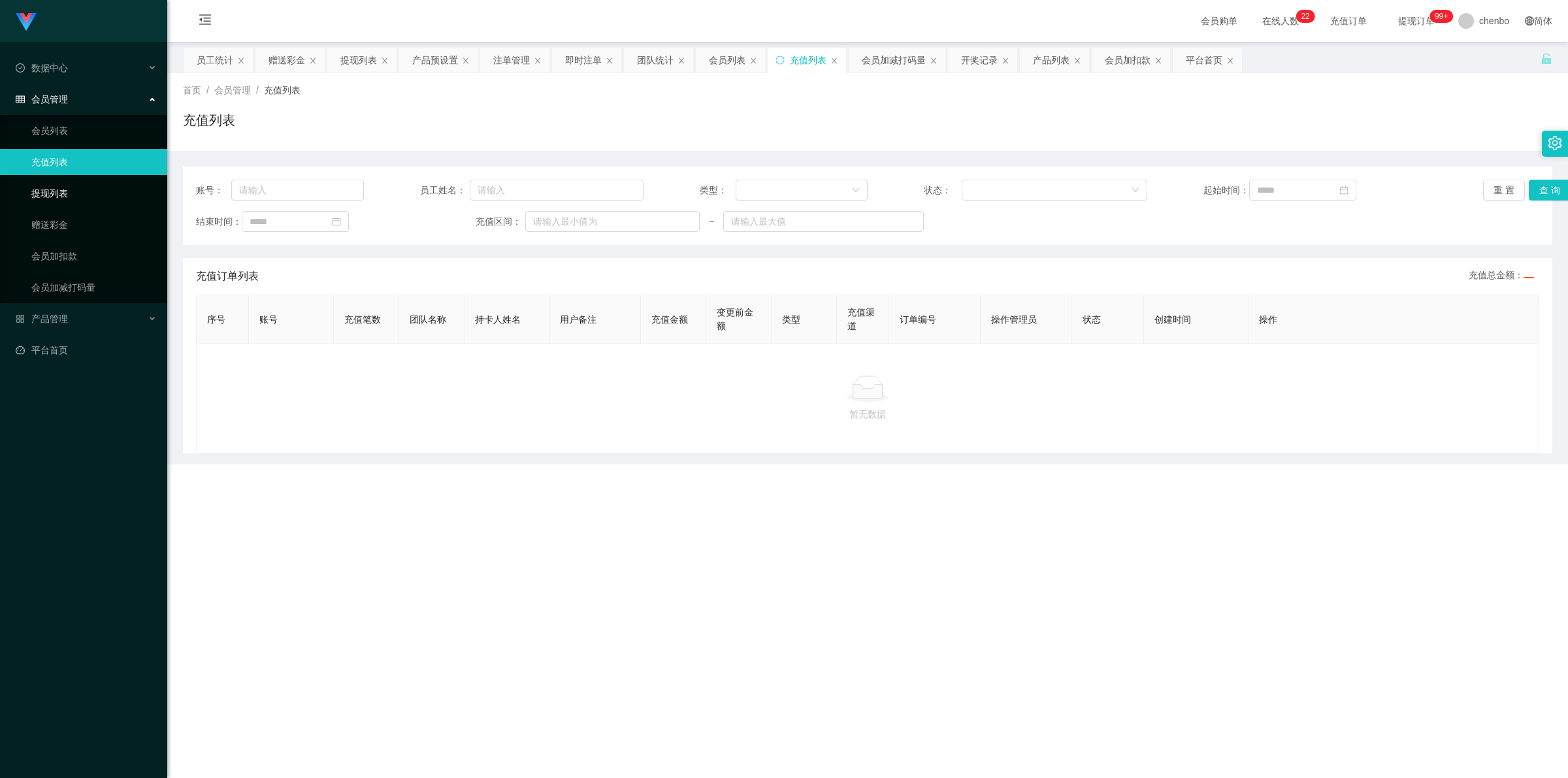
click at [47, 188] on link "提现列表" at bounding box center [94, 193] width 126 height 26
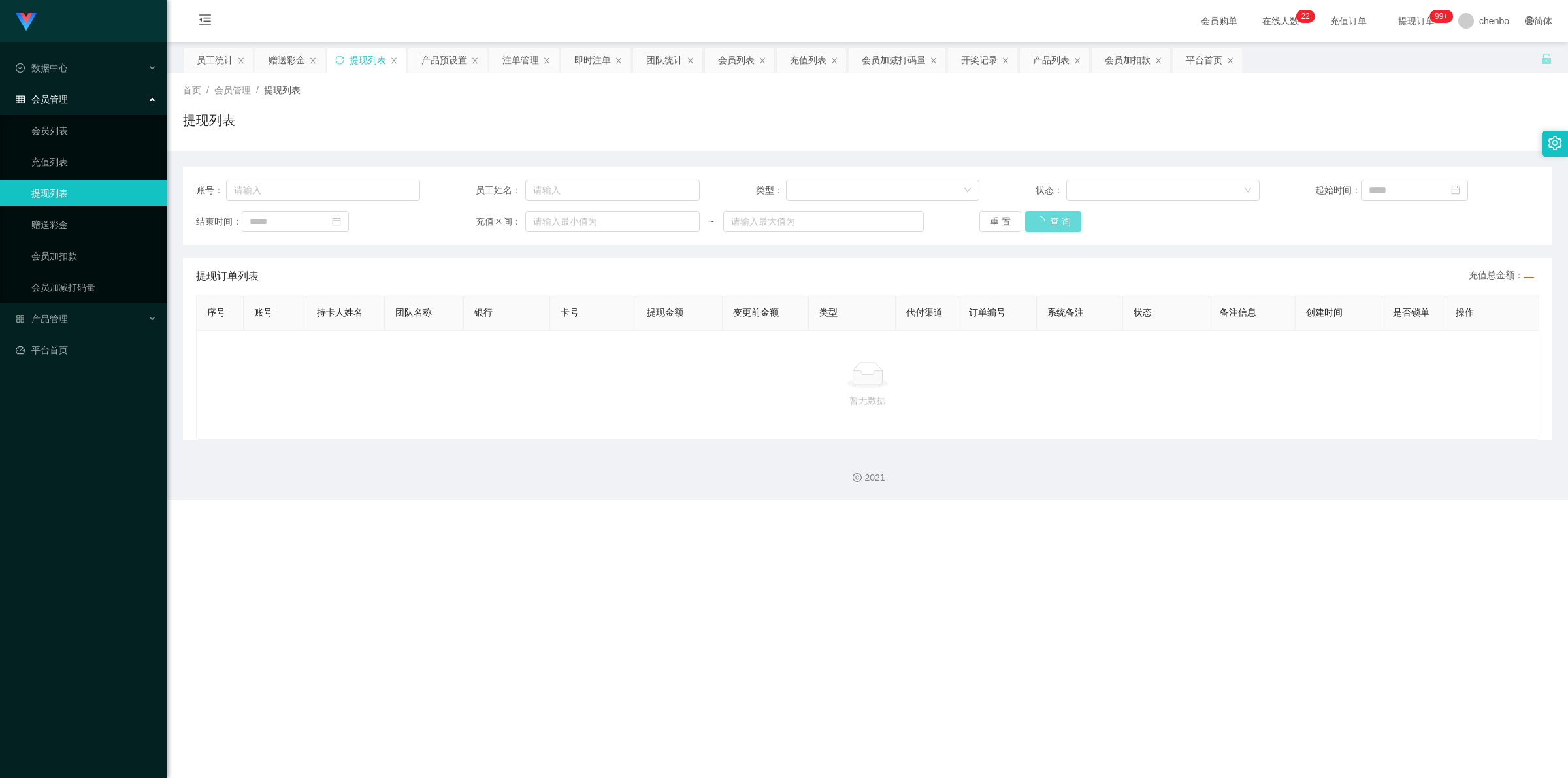
click at [708, 220] on div "重 置 查 询" at bounding box center [1091, 221] width 224 height 21
click at [60, 191] on link "提现列表" at bounding box center [94, 193] width 126 height 26
click at [59, 163] on link "充值列表" at bounding box center [94, 162] width 126 height 26
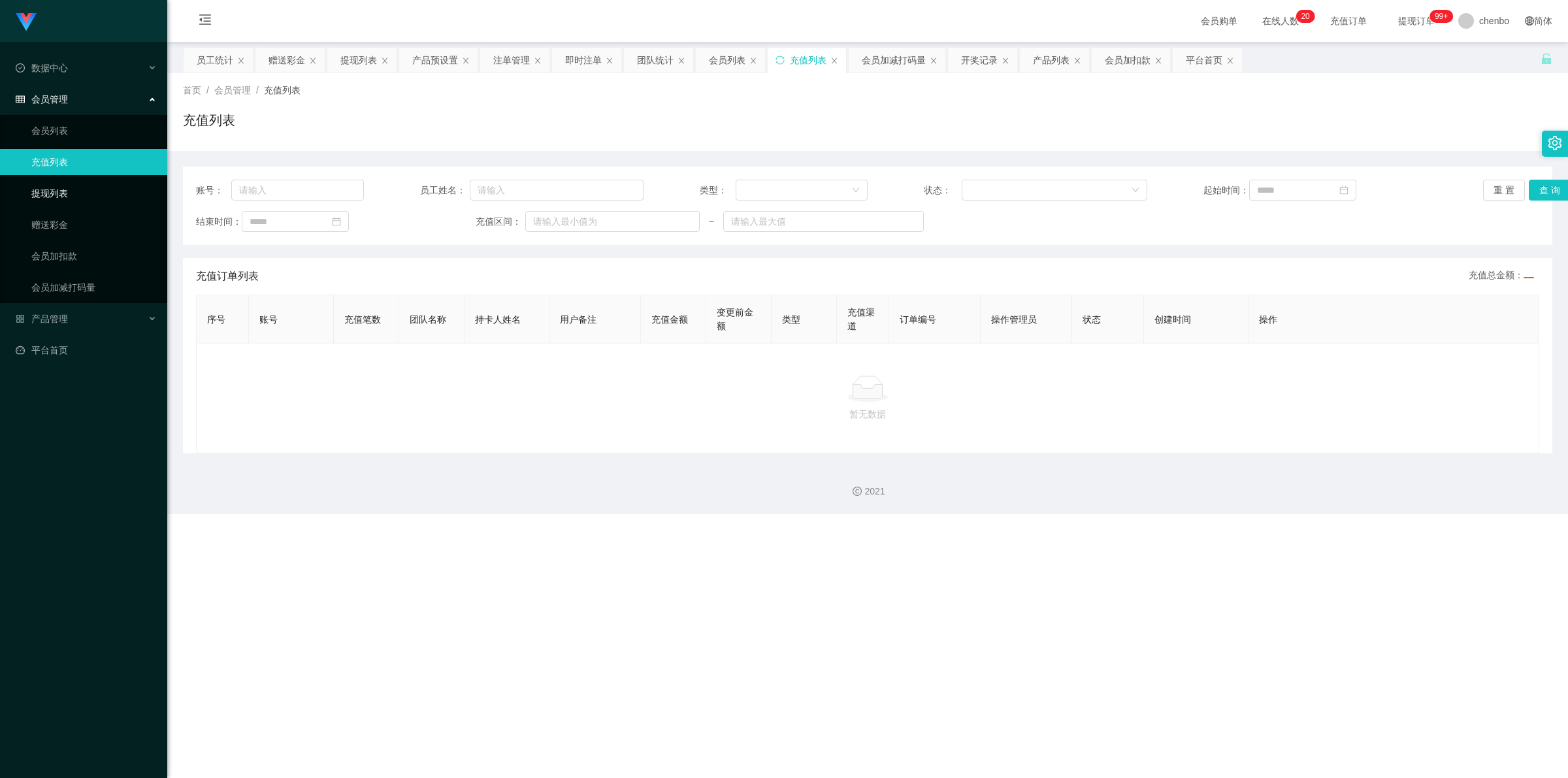
click at [40, 200] on link "提现列表" at bounding box center [94, 193] width 126 height 26
